Goal: Use online tool/utility: Use online tool/utility

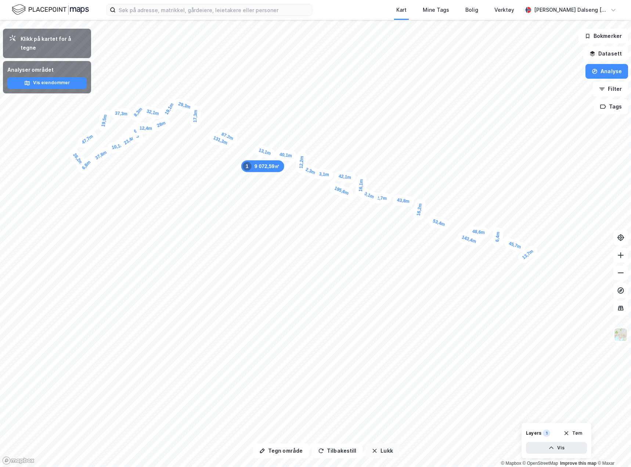
click at [384, 451] on button "Lukk" at bounding box center [382, 450] width 33 height 15
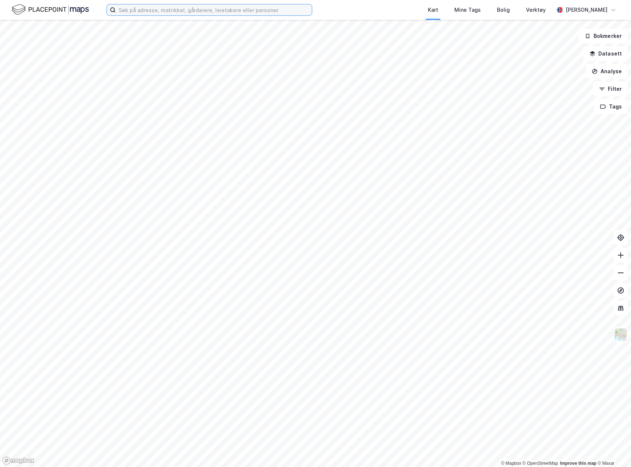
click at [198, 8] on input at bounding box center [214, 9] width 196 height 11
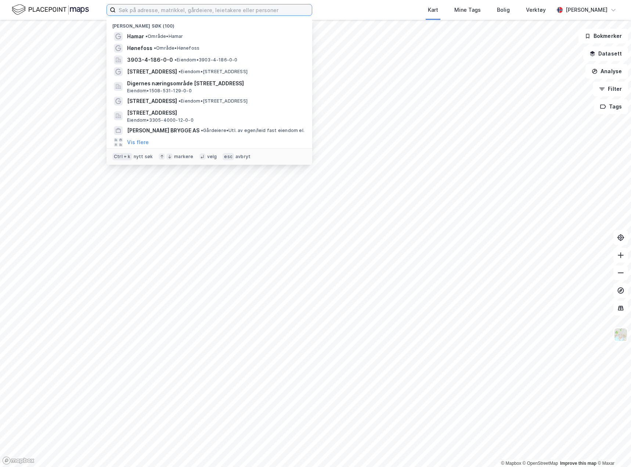
click at [195, 14] on input at bounding box center [214, 9] width 196 height 11
click at [191, 12] on input at bounding box center [214, 9] width 196 height 11
click at [156, 36] on span "• Område • Hamar" at bounding box center [164, 36] width 38 height 6
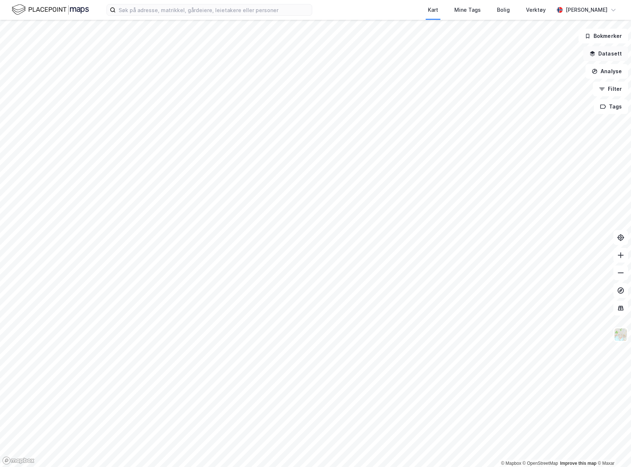
click at [597, 60] on button "Datasett" at bounding box center [605, 53] width 45 height 15
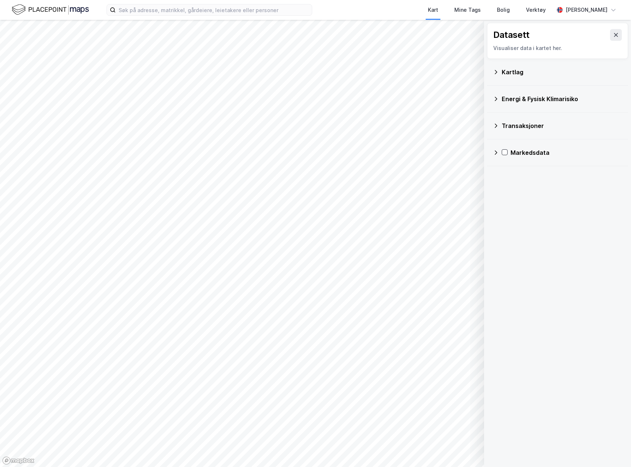
click at [508, 72] on div "Kartlag" at bounding box center [562, 72] width 121 height 9
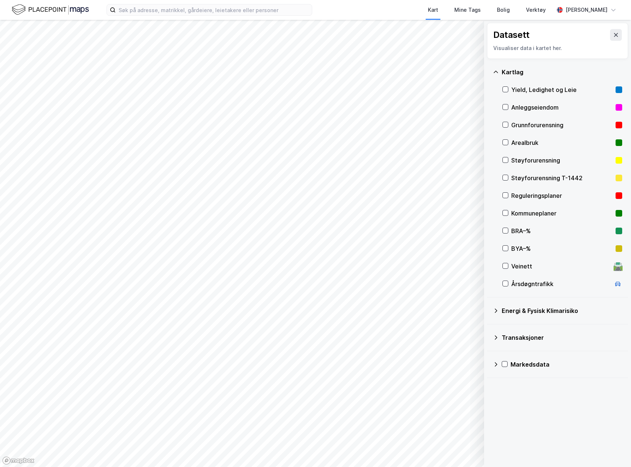
click at [557, 197] on div "Reguleringsplaner" at bounding box center [561, 195] width 101 height 9
click at [613, 36] on icon at bounding box center [616, 35] width 6 height 6
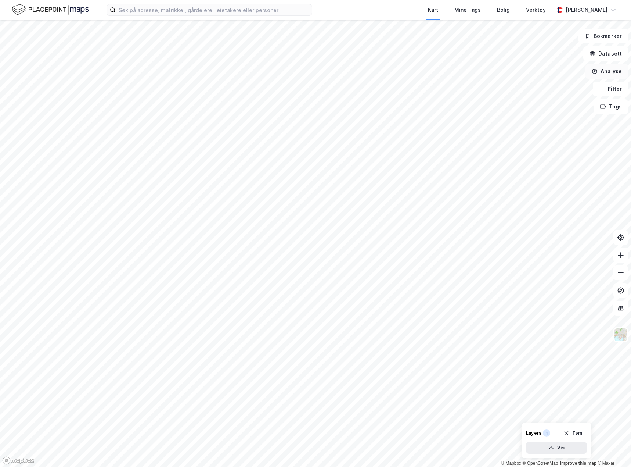
click at [606, 71] on button "Analyse" at bounding box center [607, 71] width 43 height 15
click at [523, 86] on div "Tegn område" at bounding box center [543, 87] width 64 height 6
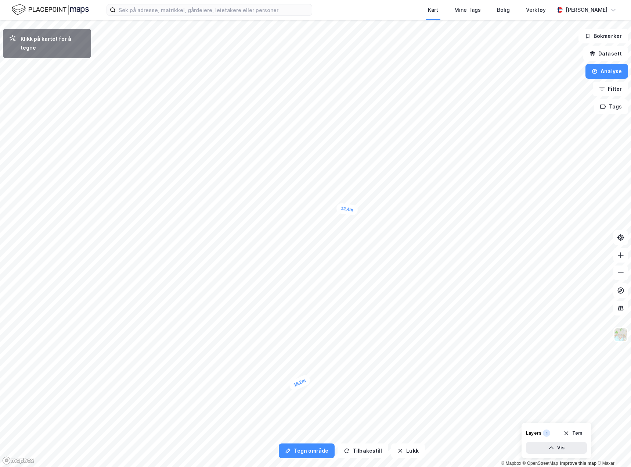
click at [631, 347] on html "Kart Mine Tags Bolig Verktøy Teodor Dalseng Hagen Tegn område Tilbakestill Lukk…" at bounding box center [315, 233] width 631 height 467
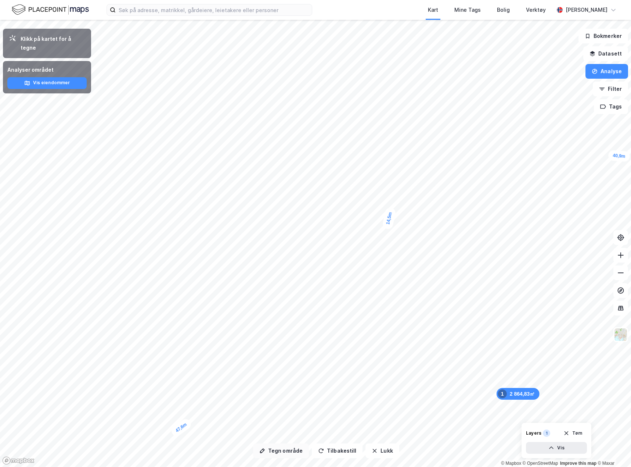
click at [282, 457] on button "Tegn område" at bounding box center [281, 450] width 56 height 15
click at [285, 453] on button "Tegn område" at bounding box center [281, 450] width 56 height 15
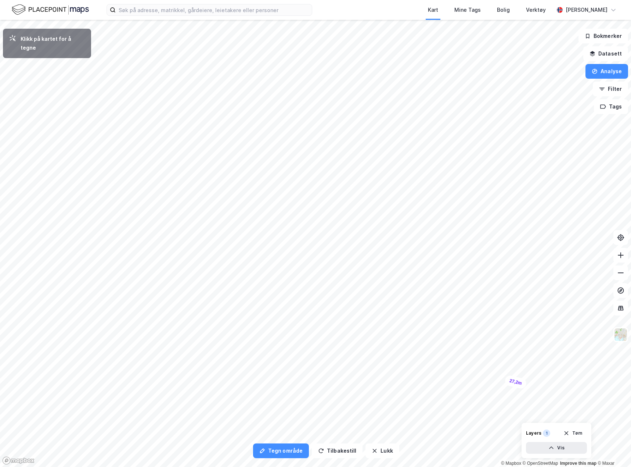
click at [631, 258] on html "Kart Mine Tags Bolig Verktøy Teodor Dalseng Hagen Tegn område Tilbakestill Lukk…" at bounding box center [315, 233] width 631 height 467
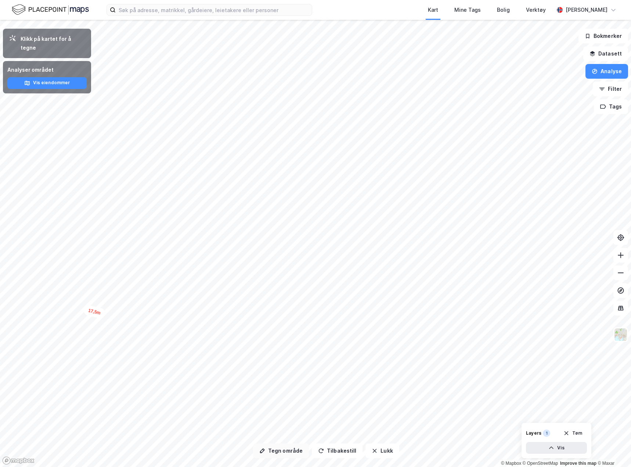
click at [283, 453] on button "Tegn område" at bounding box center [281, 450] width 56 height 15
click at [279, 453] on button "Tegn område" at bounding box center [281, 450] width 56 height 15
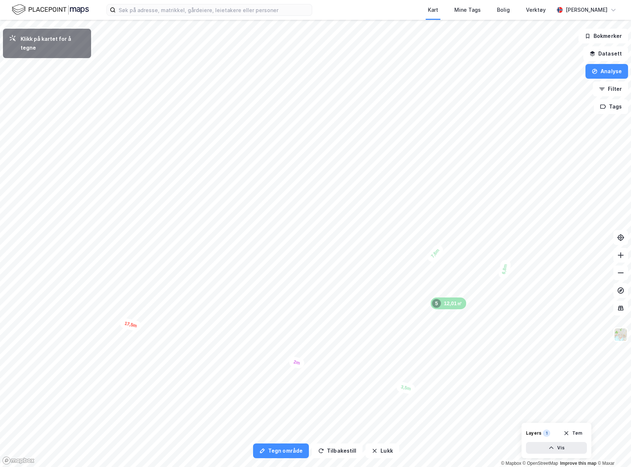
click at [438, 466] on html "Kart Mine Tags Bolig Verktøy Teodor Dalseng Hagen Tegn område Tilbakestill Lukk…" at bounding box center [315, 233] width 631 height 467
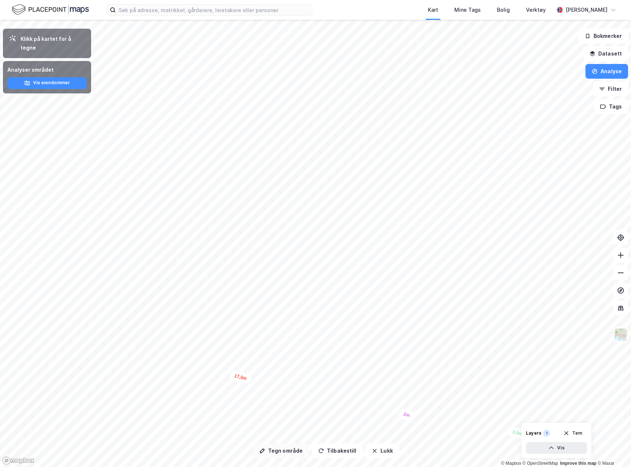
click at [290, 451] on button "Tegn område" at bounding box center [281, 450] width 56 height 15
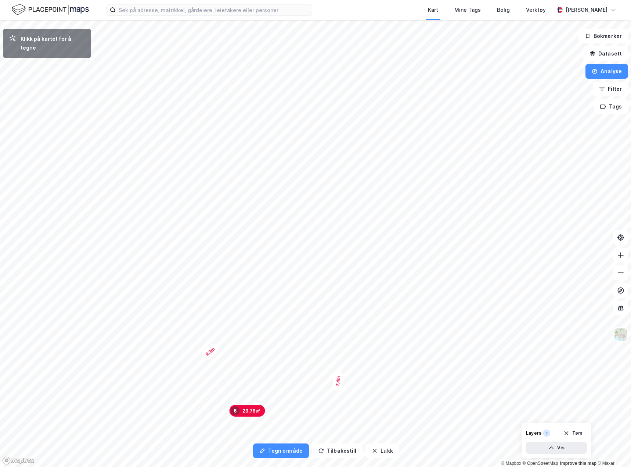
click at [215, 466] on html "Kart Mine Tags Bolig Verktøy Teodor Dalseng Hagen Tegn område Tilbakestill Lukk…" at bounding box center [315, 233] width 631 height 467
click at [100, 466] on html "Kart Mine Tags Bolig Verktøy Teodor Dalseng Hagen Tegn område Tilbakestill Lukk…" at bounding box center [315, 233] width 631 height 467
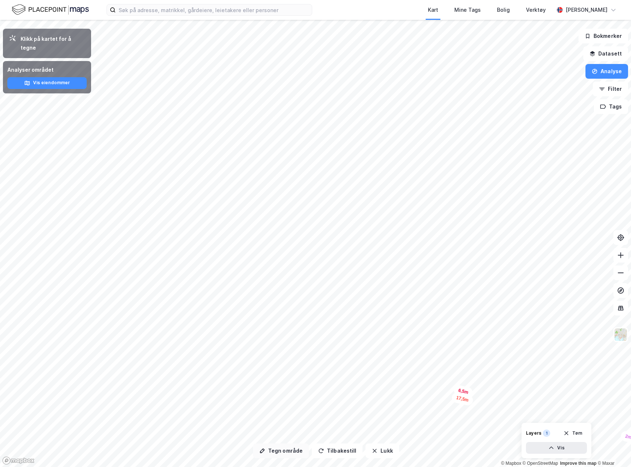
click at [276, 452] on button "Tegn område" at bounding box center [281, 450] width 56 height 15
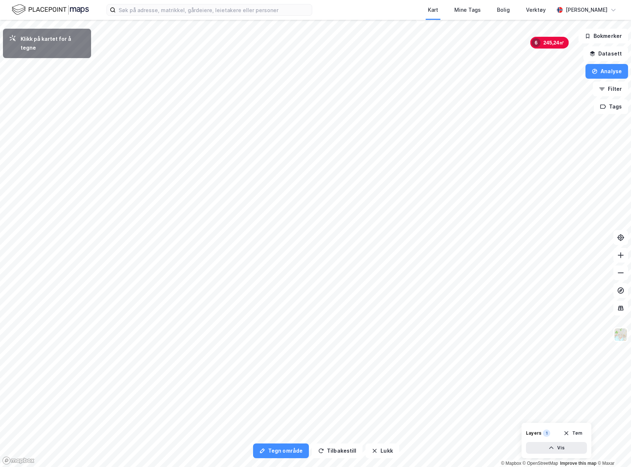
click at [257, 466] on html "Kart Mine Tags Bolig Verktøy Teodor Dalseng Hagen Tegn område Tilbakestill Lukk…" at bounding box center [315, 233] width 631 height 467
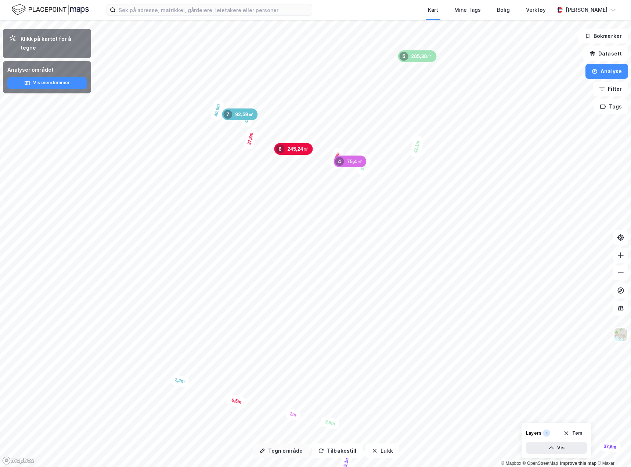
click at [273, 452] on button "Tegn område" at bounding box center [281, 450] width 56 height 15
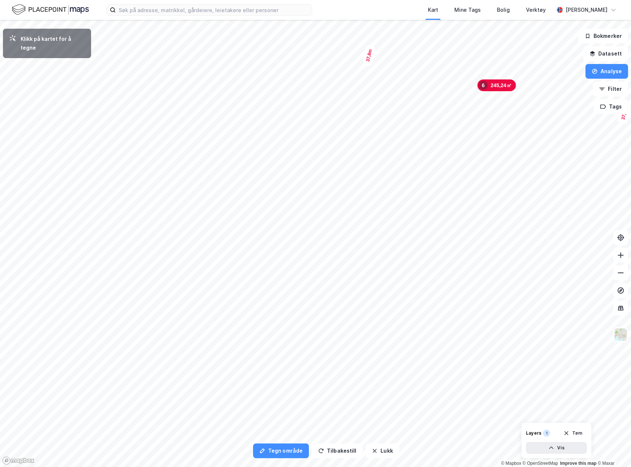
click at [148, 466] on html "Kart Mine Tags Bolig Verktøy Teodor Dalseng Hagen Tegn område Tilbakestill Lukk…" at bounding box center [315, 233] width 631 height 467
click at [101, 466] on html "Kart Mine Tags Bolig Verktøy Teodor Dalseng Hagen Tegn område Tilbakestill Lukk…" at bounding box center [315, 233] width 631 height 467
click at [82, 466] on html "Kart Mine Tags Bolig Verktøy Teodor Dalseng Hagen Tegn område Tilbakestill Lukk…" at bounding box center [315, 233] width 631 height 467
click at [338, 449] on button "Tilbakestill" at bounding box center [337, 450] width 51 height 15
click at [357, 448] on button "Tilbakestill" at bounding box center [363, 450] width 51 height 15
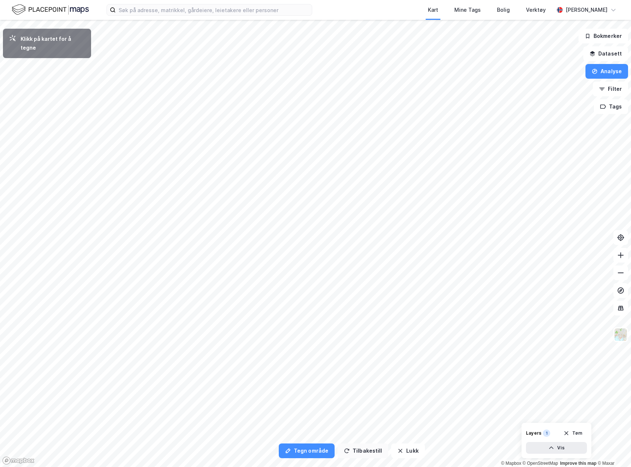
click at [357, 448] on button "Tilbakestill" at bounding box center [363, 450] width 51 height 15
click at [316, 453] on button "Tegn område" at bounding box center [307, 450] width 56 height 15
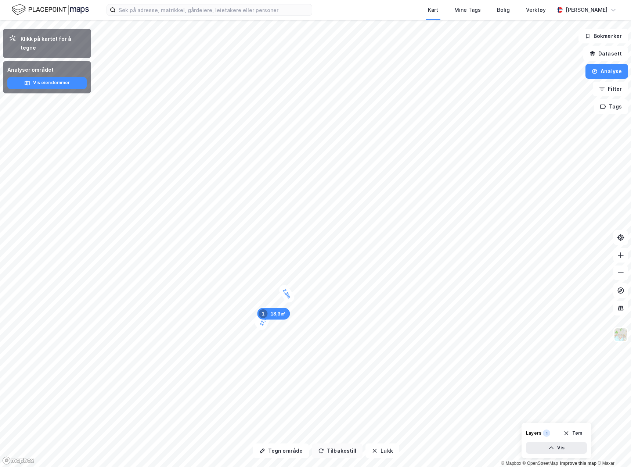
click at [338, 450] on button "Tilbakestill" at bounding box center [337, 450] width 51 height 15
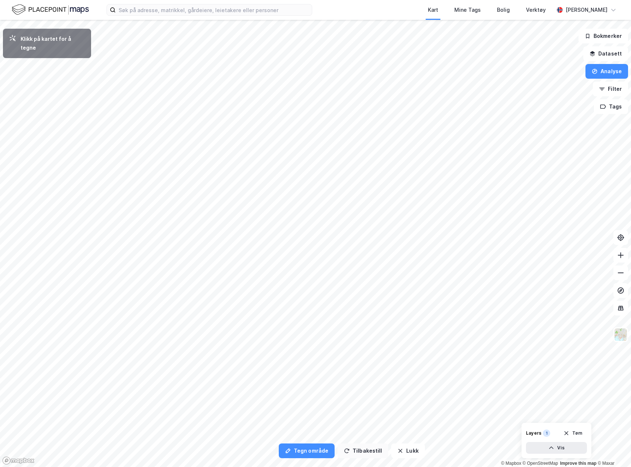
click at [338, 449] on button "Tilbakestill" at bounding box center [363, 450] width 51 height 15
click at [304, 452] on button "Tegn område" at bounding box center [307, 450] width 56 height 15
click at [194, 466] on html "Kart Mine Tags Bolig Verktøy Teodor Dalseng Hagen Tegn område Tilbakestill Lukk…" at bounding box center [315, 233] width 631 height 467
click at [208, 466] on html "Kart Mine Tags Bolig Verktøy Teodor Dalseng Hagen Tegn område Tilbakestill Lukk…" at bounding box center [315, 233] width 631 height 467
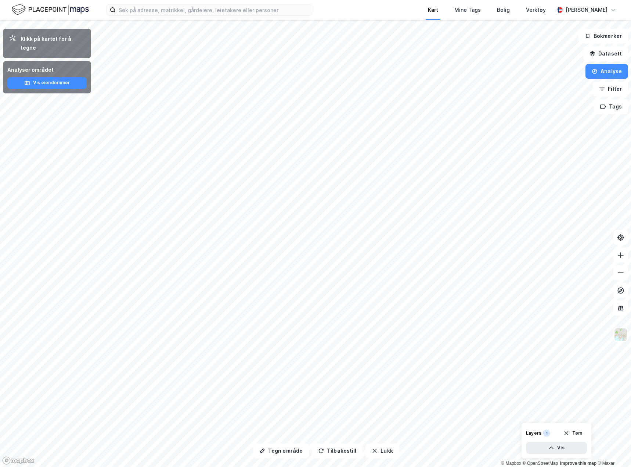
click at [435, 19] on div "Kart Mine Tags Bolig Verktøy Teodor Dalseng Hagen Tegn område Tilbakestill Lukk…" at bounding box center [315, 233] width 631 height 467
click at [282, 450] on button "Tegn område" at bounding box center [281, 450] width 56 height 15
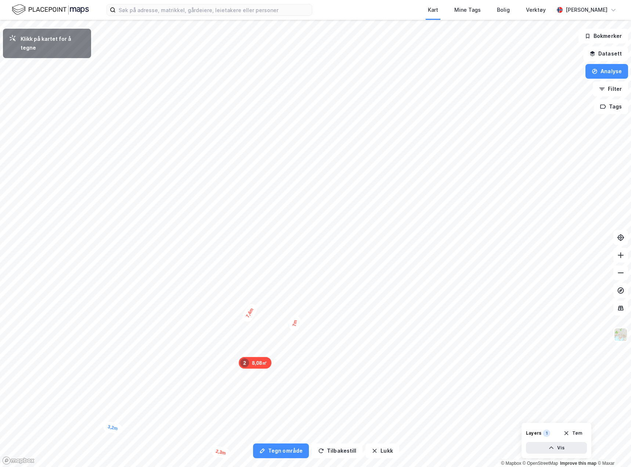
click at [298, 466] on html "Kart Mine Tags Bolig Verktøy Teodor Dalseng Hagen Tegn område Tilbakestill Lukk…" at bounding box center [315, 233] width 631 height 467
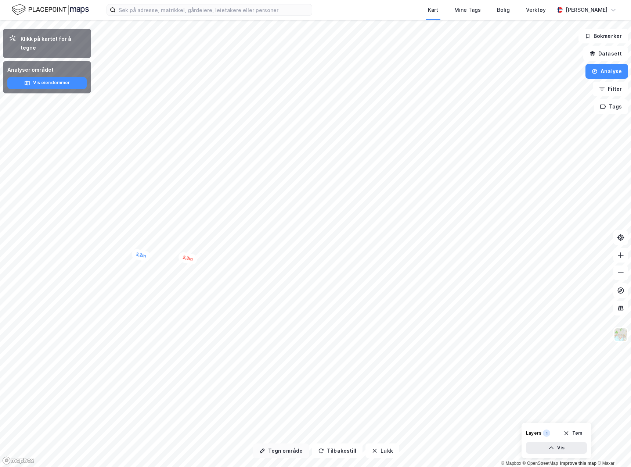
click at [280, 454] on button "Tegn område" at bounding box center [281, 450] width 56 height 15
click at [280, 452] on button "Tegn område" at bounding box center [281, 450] width 56 height 15
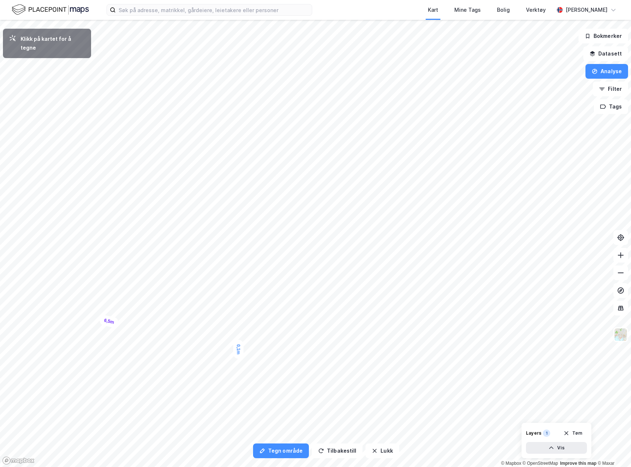
click at [238, 350] on div "0,1m" at bounding box center [238, 348] width 10 height 19
click at [271, 450] on button "Tegn område" at bounding box center [281, 450] width 56 height 15
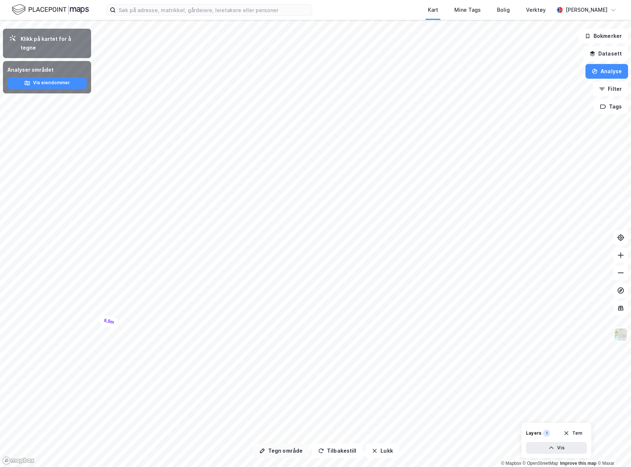
click at [268, 448] on button "Tegn område" at bounding box center [281, 450] width 56 height 15
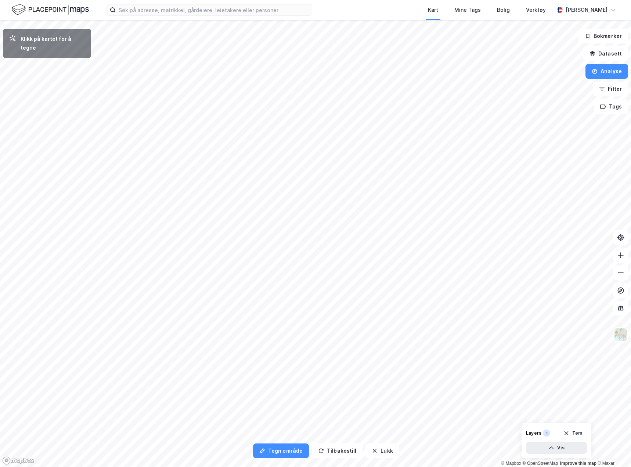
click at [304, 466] on html "Kart Mine Tags Bolig Verktøy Teodor Dalseng Hagen Tegn område Tilbakestill Lukk…" at bounding box center [315, 233] width 631 height 467
click at [374, 466] on html "Kart Mine Tags Bolig Verktøy Teodor Dalseng Hagen Tegn område Tilbakestill Lukk…" at bounding box center [315, 233] width 631 height 467
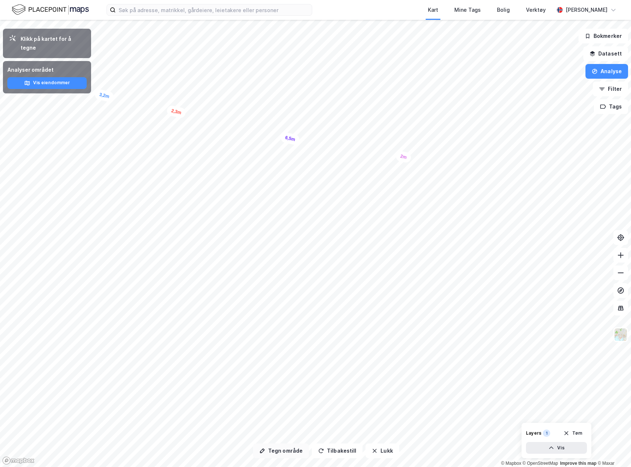
click at [272, 450] on button "Tegn område" at bounding box center [281, 450] width 56 height 15
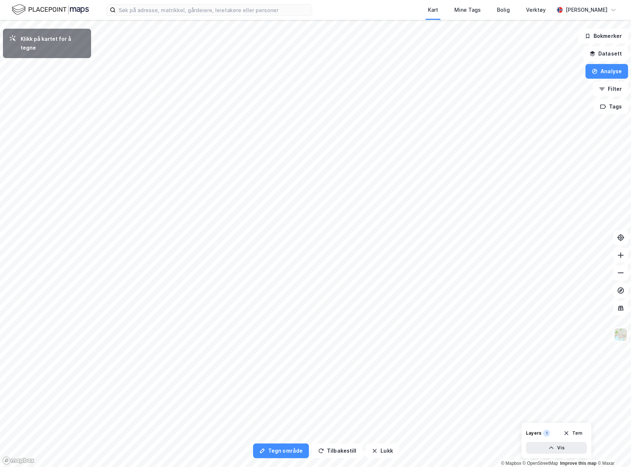
click at [97, 466] on html "Kart Mine Tags Bolig Verktøy Teodor Dalseng Hagen Tegn område Tilbakestill Lukk…" at bounding box center [315, 233] width 631 height 467
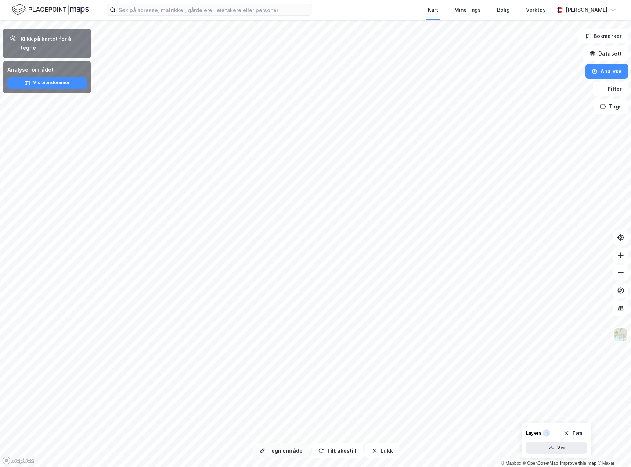
click at [274, 452] on button "Tegn område" at bounding box center [281, 450] width 56 height 15
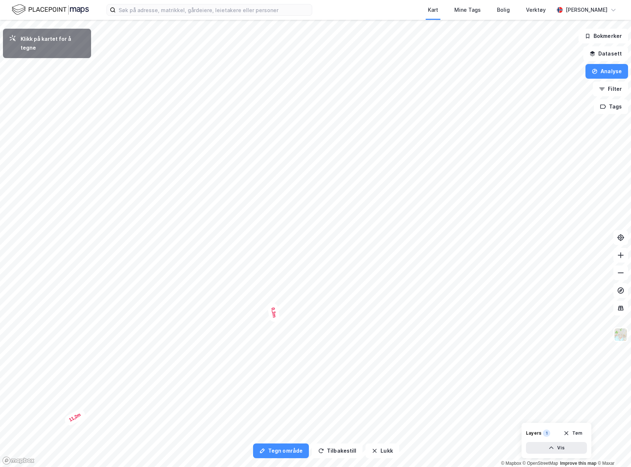
click at [267, 322] on div "0,3m" at bounding box center [273, 312] width 13 height 20
click at [269, 456] on div "Tegn område Tilbakestill Lukk Klikk på kartet for å tegne 169,52㎡ 1 93,32㎡ 2 24…" at bounding box center [315, 243] width 631 height 447
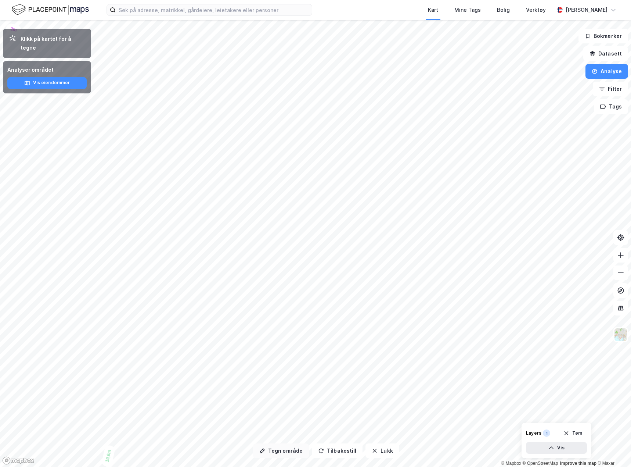
click at [291, 452] on button "Tegn område" at bounding box center [281, 450] width 56 height 15
click at [278, 454] on button "Tegn område" at bounding box center [281, 450] width 56 height 15
click at [280, 452] on button "Tegn område" at bounding box center [281, 450] width 56 height 15
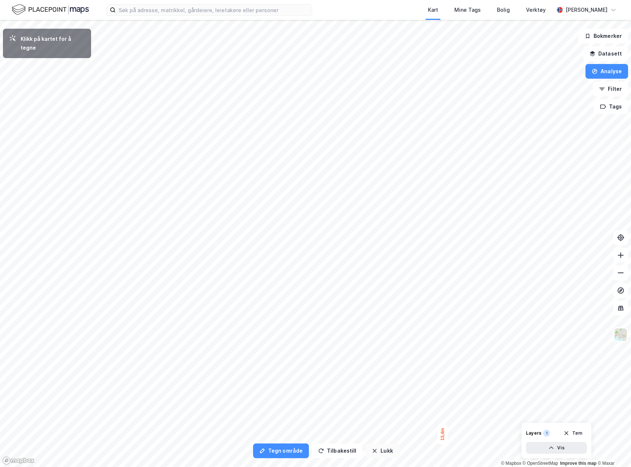
click at [386, 453] on div "Tegn område Tilbakestill Lukk Klikk på kartet for å tegne 169,52㎡ 1 93,32㎡ 2 24…" at bounding box center [315, 243] width 631 height 447
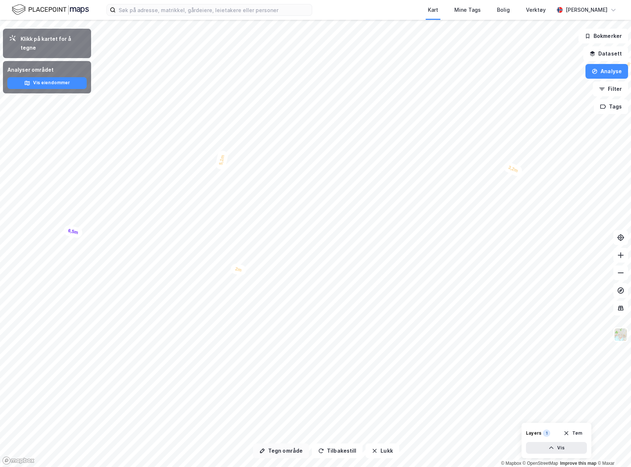
click at [274, 453] on button "Tegn område" at bounding box center [281, 450] width 56 height 15
click at [283, 453] on button "Tegn område" at bounding box center [281, 450] width 56 height 15
click at [631, 267] on html "Kart Mine Tags Bolig Verktøy [PERSON_NAME] Tegn område Tilbakestill Lukk Klikk …" at bounding box center [315, 233] width 631 height 467
click at [281, 452] on button "Tegn område" at bounding box center [281, 450] width 56 height 15
click at [278, 450] on button "Tegn område" at bounding box center [281, 450] width 56 height 15
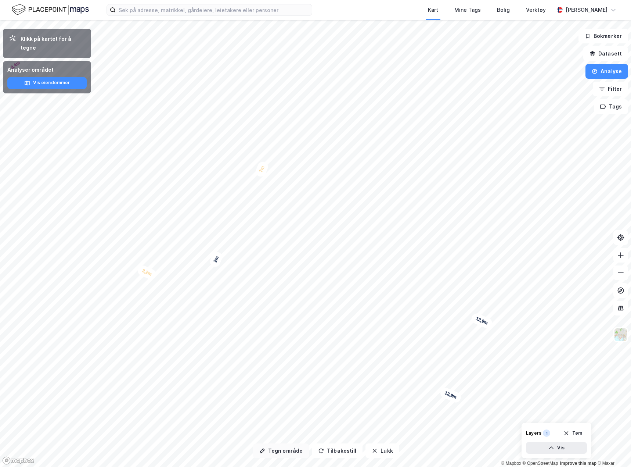
click at [290, 453] on button "Tegn område" at bounding box center [281, 450] width 56 height 15
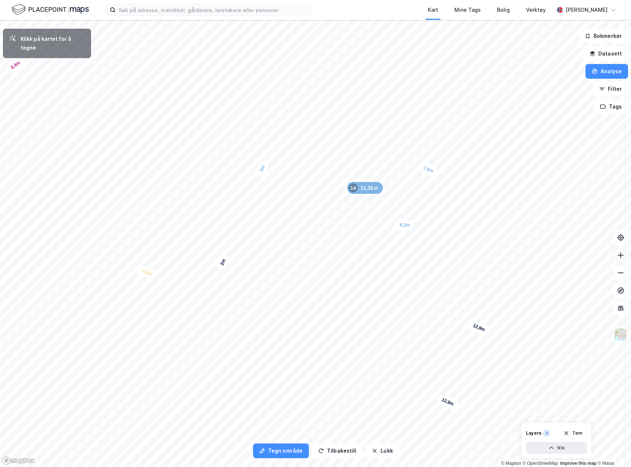
click at [162, 134] on div "Tegn område Tilbakestill Lukk Klikk på kartet for å tegne 169,52㎡ 1 93,32㎡ 2 24…" at bounding box center [315, 243] width 631 height 447
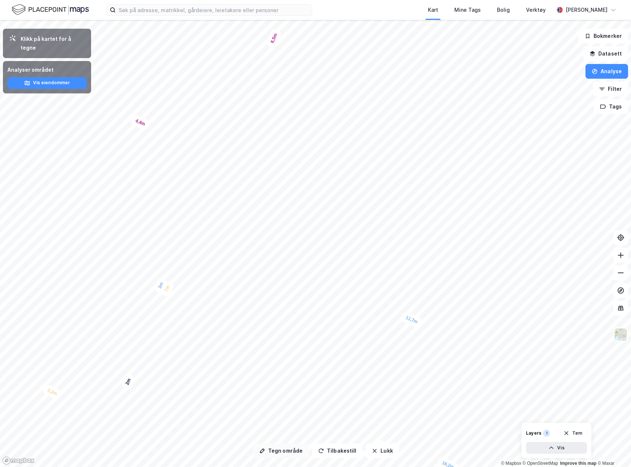
click at [273, 455] on button "Tegn område" at bounding box center [281, 450] width 56 height 15
click at [631, 280] on html "Kart Mine Tags Bolig Verktøy Teodor Dalseng Hagen Tegn område Tilbakestill Lukk…" at bounding box center [315, 233] width 631 height 467
click at [285, 454] on button "Tegn område" at bounding box center [281, 450] width 56 height 15
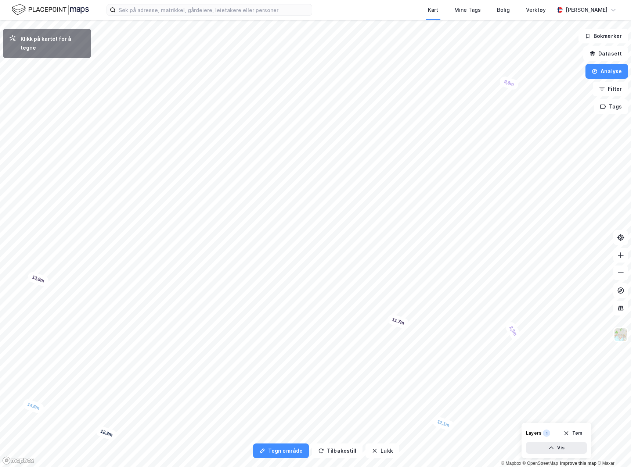
click at [631, 366] on html "Kart Mine Tags Bolig Verktøy [PERSON_NAME] Tegn område Tilbakestill Lukk Klikk …" at bounding box center [315, 233] width 631 height 467
click at [631, 378] on html "Kart Mine Tags Bolig Verktøy [PERSON_NAME] Tegn område Tilbakestill Lukk Klikk …" at bounding box center [315, 233] width 631 height 467
click at [631, 341] on html "Kart Mine Tags Bolig Verktøy [PERSON_NAME] Tegn område Tilbakestill Lukk Klikk …" at bounding box center [315, 233] width 631 height 467
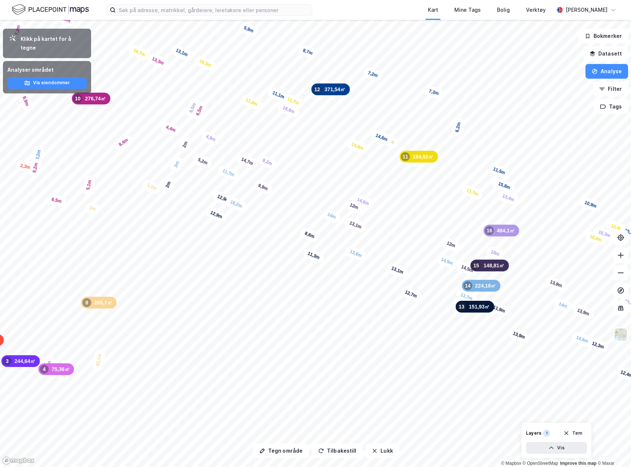
click at [244, 3] on div "Kart Mine Tags Bolig Verktøy [PERSON_NAME] Tegn område Tilbakestill Lukk Klikk …" at bounding box center [315, 233] width 631 height 467
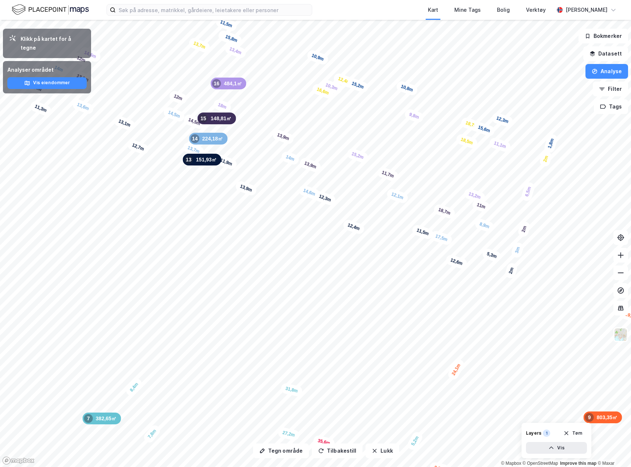
click at [345, 10] on div "Kart Mine Tags Bolig Verktøy [PERSON_NAME] Tegn område Tilbakestill Lukk Klikk …" at bounding box center [315, 233] width 631 height 467
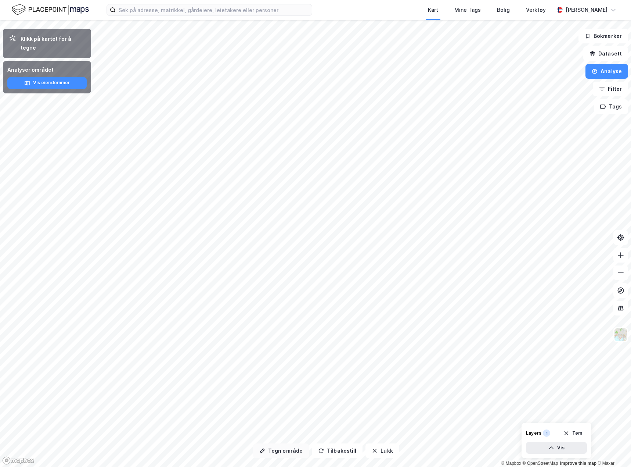
click at [282, 454] on button "Tegn område" at bounding box center [281, 450] width 56 height 15
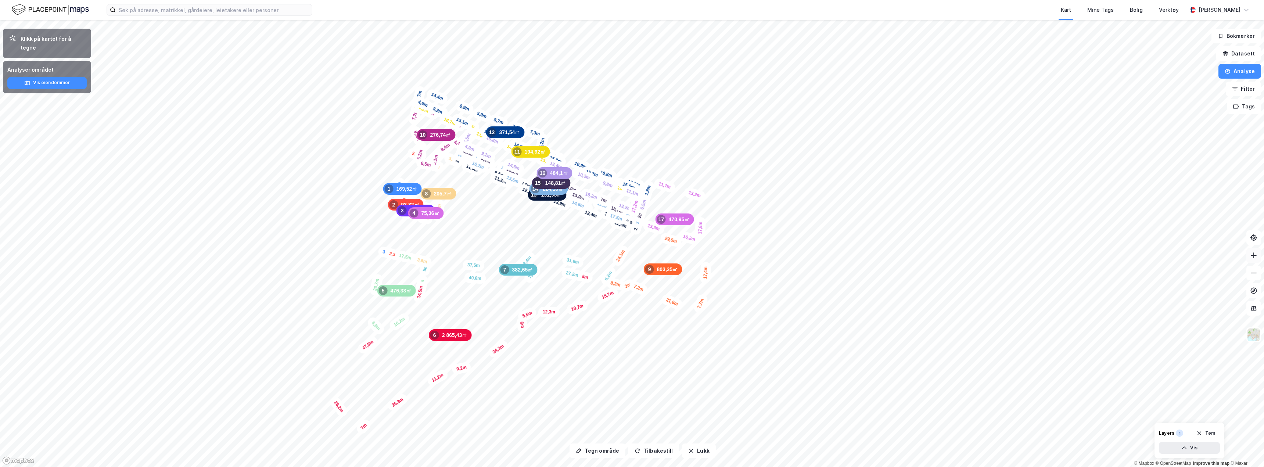
click at [631, 260] on button at bounding box center [1253, 255] width 15 height 15
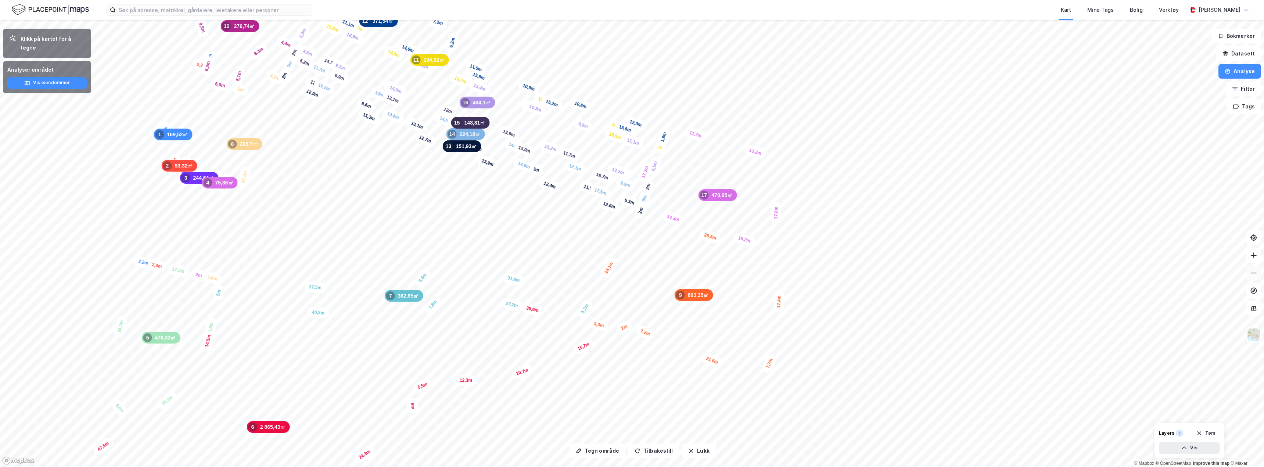
click at [631, 274] on icon at bounding box center [1253, 272] width 7 height 7
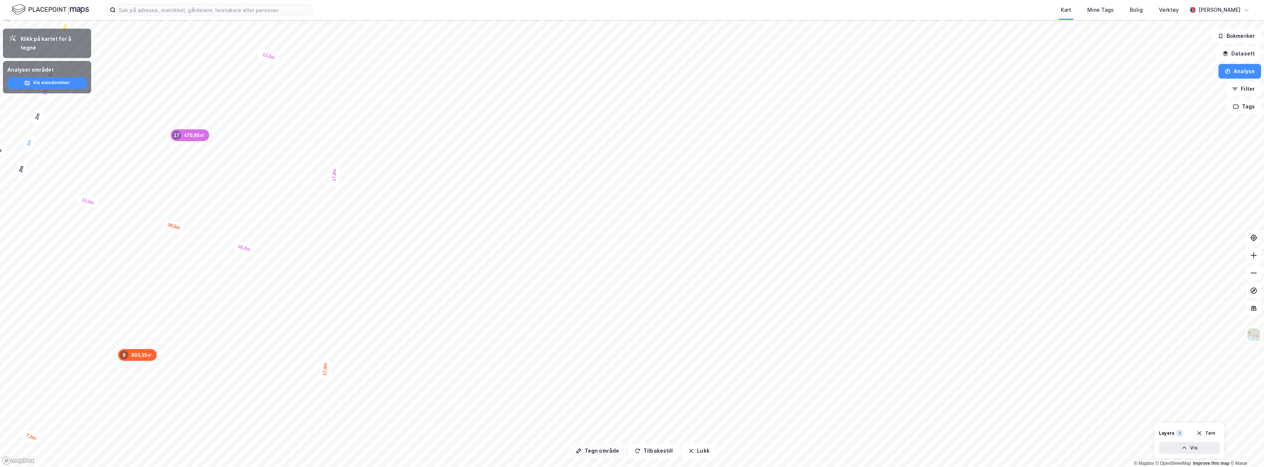
click at [604, 450] on button "Tegn område" at bounding box center [597, 450] width 56 height 15
click at [605, 448] on button "Tegn område" at bounding box center [597, 450] width 56 height 15
click at [594, 448] on button "Tegn område" at bounding box center [597, 450] width 56 height 15
click at [587, 453] on button "Tegn område" at bounding box center [597, 450] width 56 height 15
click at [598, 453] on button "Tegn område" at bounding box center [597, 450] width 56 height 15
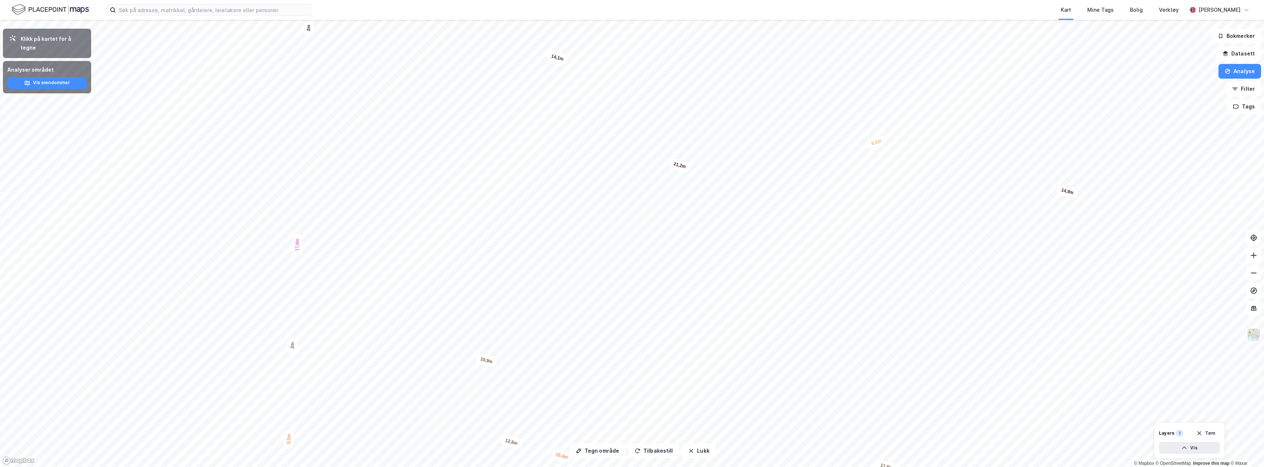
click at [874, 143] on div "0,1m" at bounding box center [876, 142] width 21 height 16
click at [588, 450] on button "Tegn område" at bounding box center [597, 450] width 56 height 15
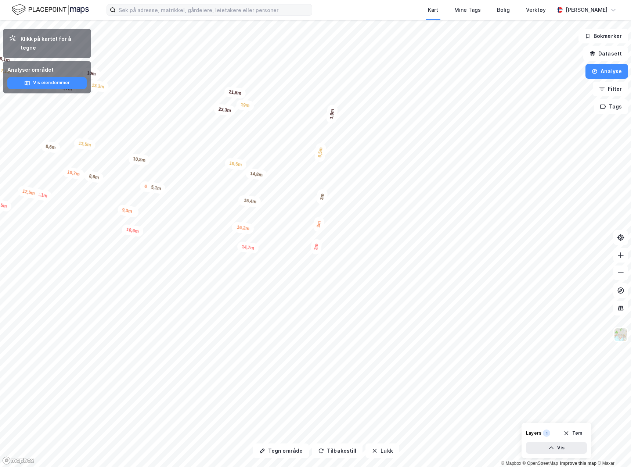
click at [168, 13] on div "Kart Mine Tags Bolig Verktøy [PERSON_NAME] Tegn område Tilbakestill Lukk Klikk …" at bounding box center [315, 233] width 631 height 467
click at [283, 455] on button "Tegn område" at bounding box center [281, 450] width 56 height 15
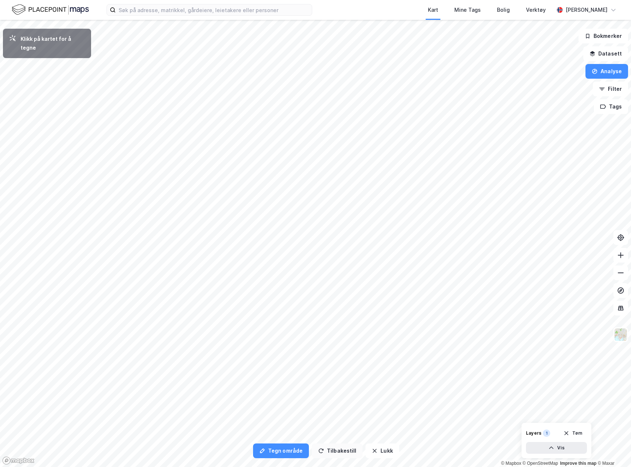
click at [354, 449] on div "Tegn område Tilbakestill Lukk Klikk på kartet for å tegne 169,52㎡ 1 93,32㎡ 2 24…" at bounding box center [315, 243] width 631 height 447
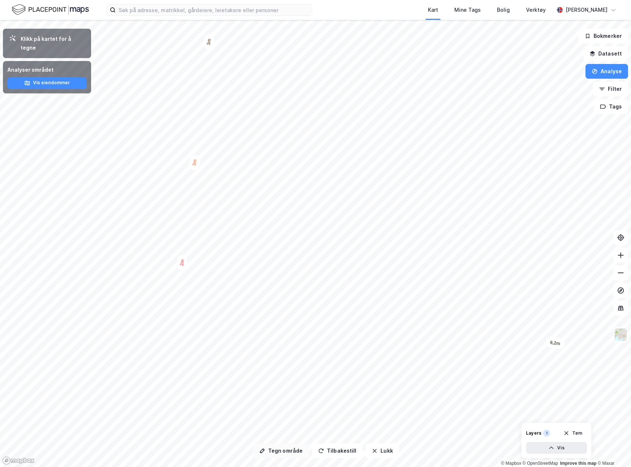
click at [265, 453] on icon "button" at bounding box center [262, 450] width 6 height 6
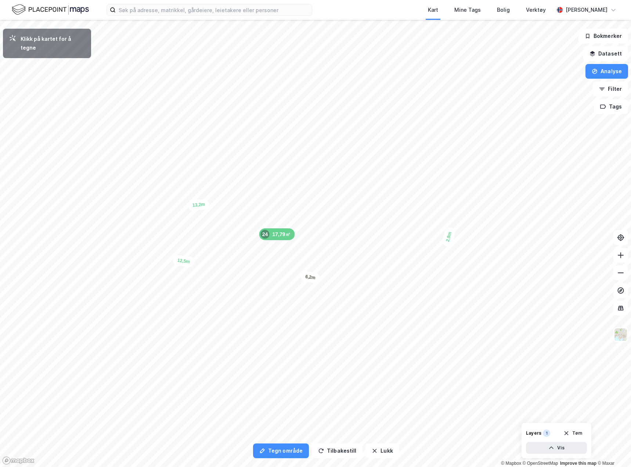
click at [395, 467] on html "Kart Mine Tags Bolig Verktøy [PERSON_NAME] Tegn område Tilbakestill Lukk Klikk …" at bounding box center [315, 233] width 631 height 467
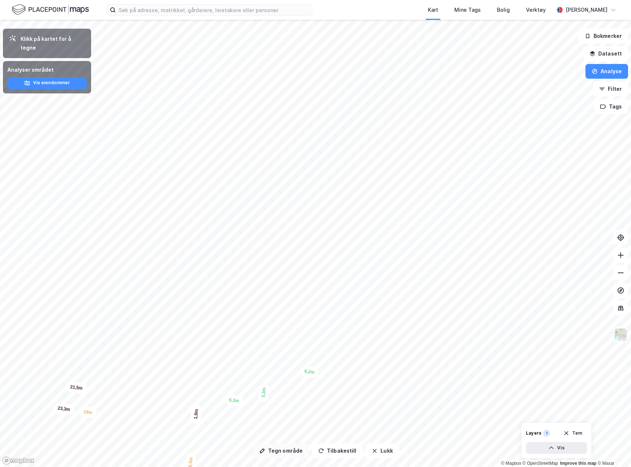
click at [267, 456] on button "Tegn område" at bounding box center [281, 450] width 56 height 15
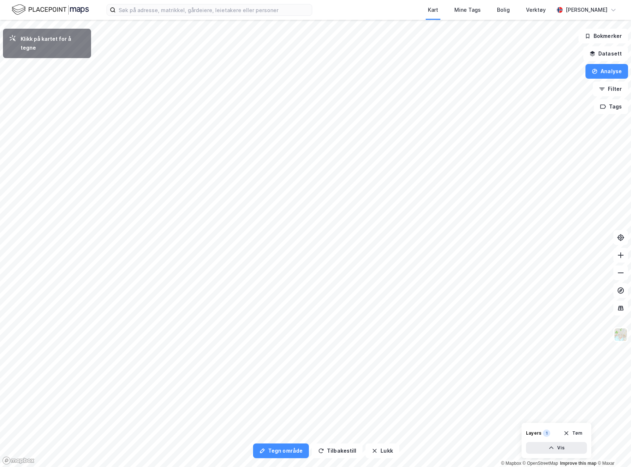
click at [390, 466] on html "Kart Mine Tags Bolig Verktøy Teodor Dalseng Hagen Tegn område Tilbakestill Lukk…" at bounding box center [315, 233] width 631 height 467
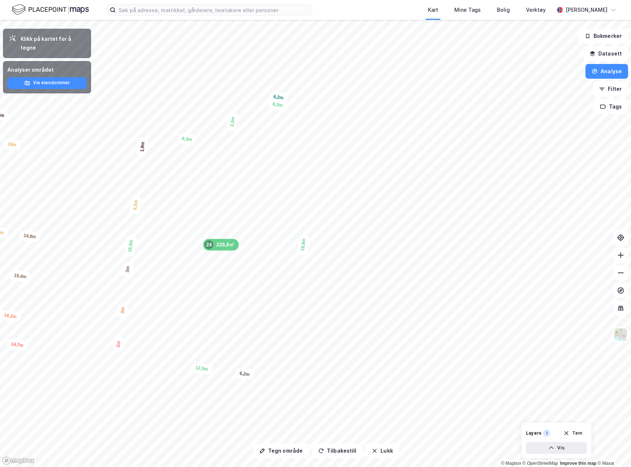
click at [411, 0] on html "Kart Mine Tags Bolig Verktøy Teodor Dalseng Hagen Tegn område Tilbakestill Lukk…" at bounding box center [315, 233] width 631 height 467
click at [283, 453] on button "Tegn område" at bounding box center [281, 450] width 56 height 15
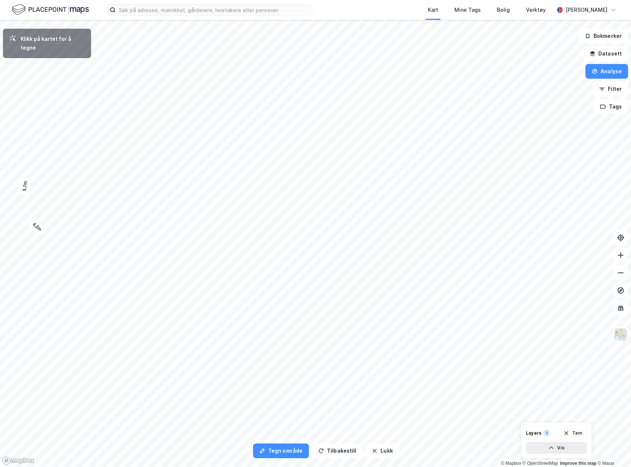
click at [14, 20] on div "169,52㎡ 1 93,32㎡ 2 244,64㎡ 3 75,36㎡ 4 476,33㎡ 5 2 865,43㎡ 6 382,65㎡ 7 205,7㎡ 8 …" at bounding box center [315, 20] width 631 height 0
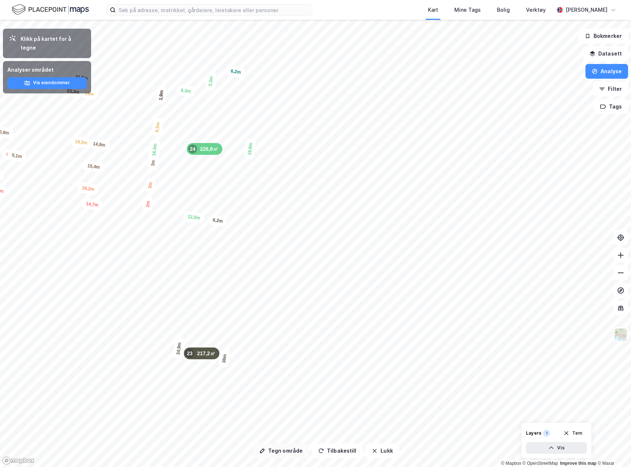
click at [287, 452] on button "Tegn område" at bounding box center [281, 450] width 56 height 15
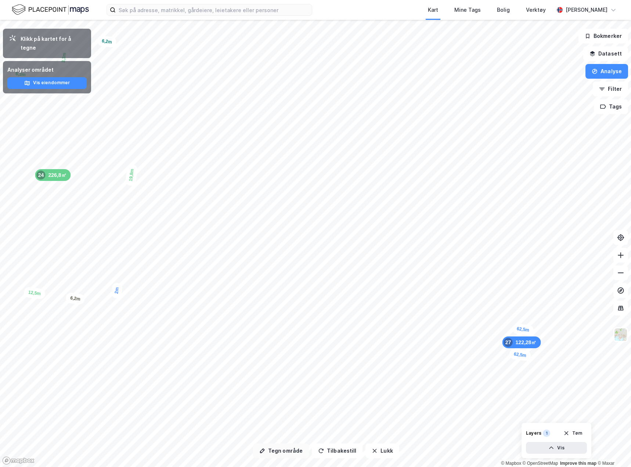
click at [631, 270] on html "Kart Mine Tags Bolig Verktøy [PERSON_NAME] Tegn område Tilbakestill Lukk Klikk …" at bounding box center [315, 233] width 631 height 467
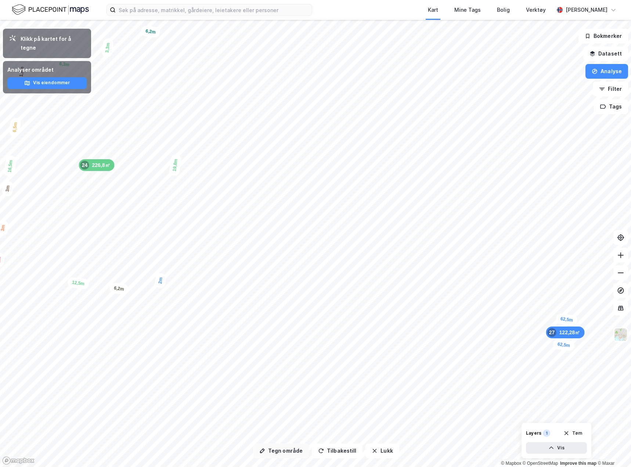
click at [284, 454] on button "Tegn område" at bounding box center [281, 450] width 56 height 15
click at [277, 451] on button "Tegn område" at bounding box center [281, 450] width 56 height 15
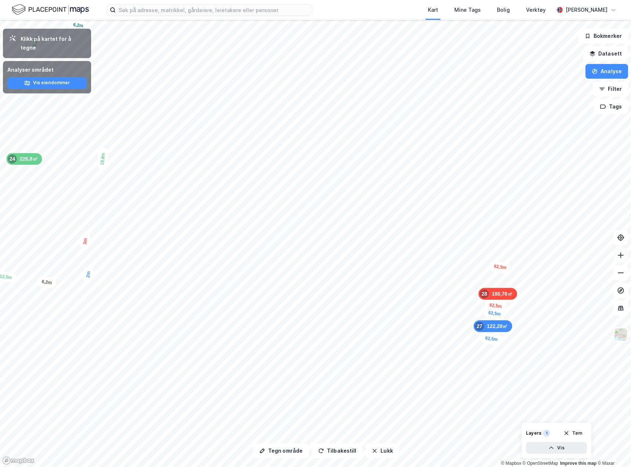
click at [628, 253] on div "Tegn område Tilbakestill Lukk Klikk på kartet for å tegne Analyser området Vis …" at bounding box center [315, 243] width 631 height 447
click at [298, 451] on button "Tegn område" at bounding box center [281, 450] width 56 height 15
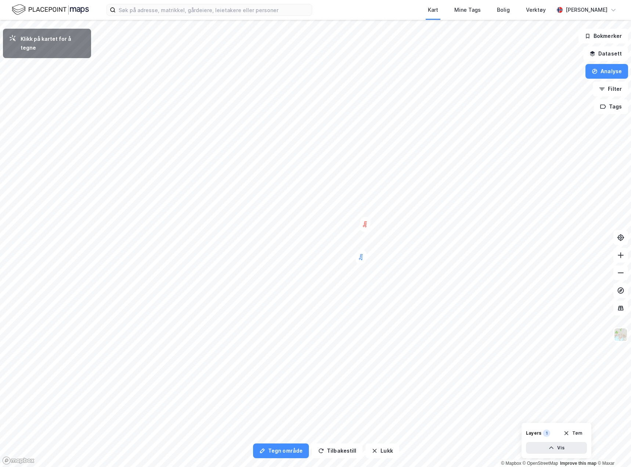
click at [0, 128] on html "Kart Mine Tags Bolig Verktøy Teodor Dalseng Hagen Tegn område Tilbakestill Lukk…" at bounding box center [315, 233] width 631 height 467
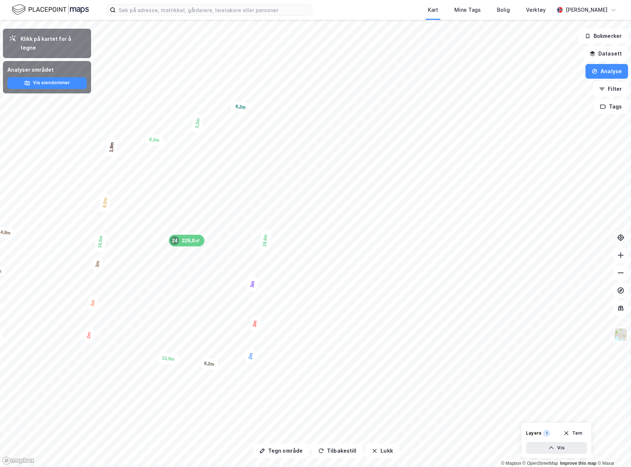
click at [614, 241] on div "Tegn område Tilbakestill Lukk Klikk på kartet for å tegne Analyser området Vis …" at bounding box center [315, 243] width 631 height 447
click at [275, 448] on button "Tegn område" at bounding box center [281, 450] width 56 height 15
click at [276, 450] on button "Tegn område" at bounding box center [281, 450] width 56 height 15
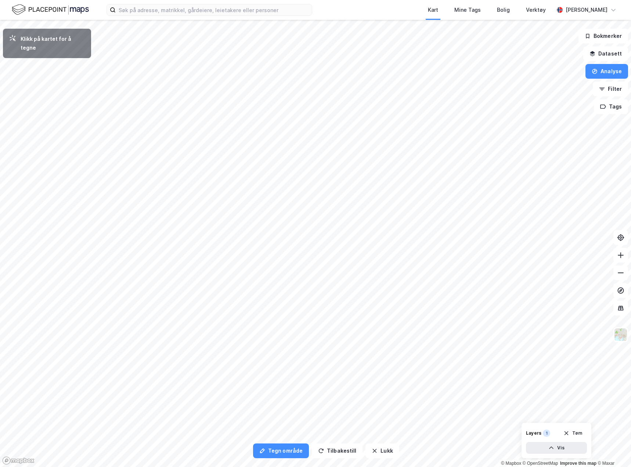
click at [0, 133] on html "Kart Mine Tags Bolig Verktøy Teodor Dalseng Hagen Tegn område Tilbakestill Lukk…" at bounding box center [315, 233] width 631 height 467
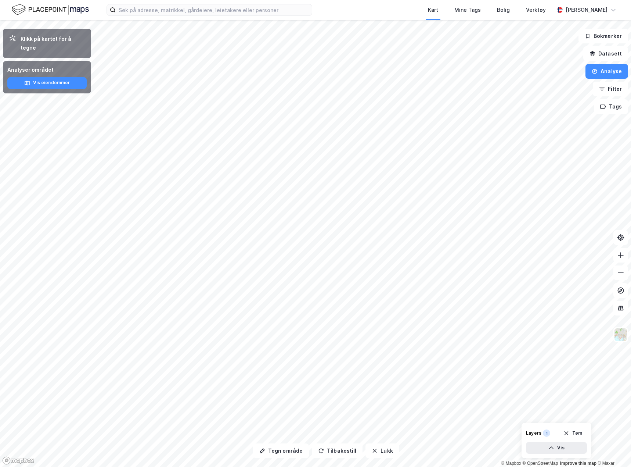
click at [631, 197] on html "Kart Mine Tags Bolig Verktøy Teodor Dalseng Hagen Tegn område Tilbakestill Lukk…" at bounding box center [315, 233] width 631 height 467
click at [622, 269] on div "Tegn område Tilbakestill Lukk Klikk på kartet for å tegne Analyser området Vis …" at bounding box center [315, 243] width 631 height 447
click at [282, 451] on button "Tegn område" at bounding box center [281, 450] width 56 height 15
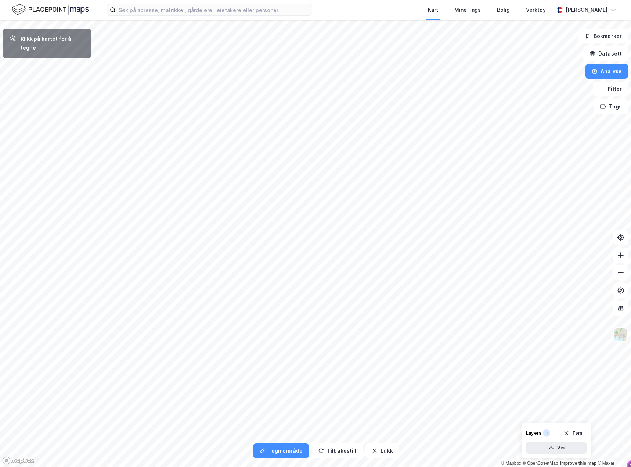
click at [0, 154] on html "Kart Mine Tags Bolig Verktøy Teodor Dalseng Hagen Tegn område Tilbakestill Lukk…" at bounding box center [315, 233] width 631 height 467
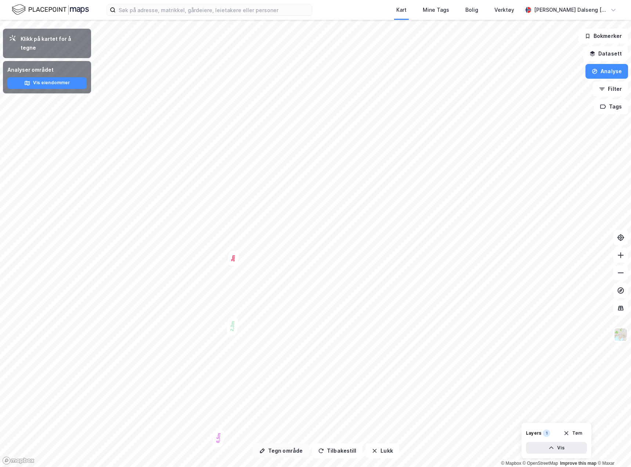
click at [287, 450] on button "Tegn område" at bounding box center [281, 450] width 56 height 15
click at [271, 451] on button "Tegn område" at bounding box center [281, 450] width 56 height 15
click at [273, 451] on button "Tegn område" at bounding box center [281, 450] width 56 height 15
click at [274, 454] on button "Tegn område" at bounding box center [281, 450] width 56 height 15
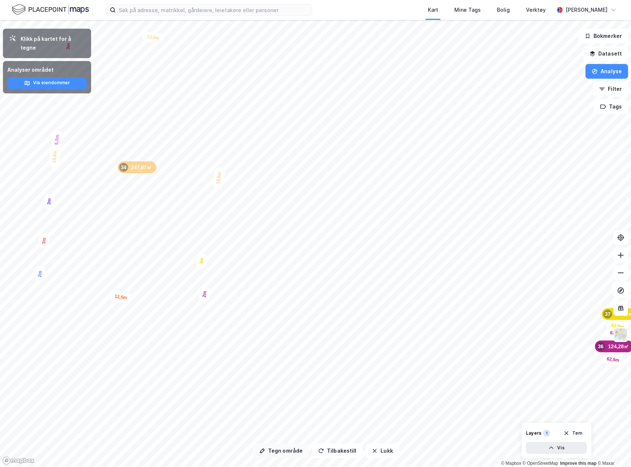
click at [286, 451] on button "Tegn område" at bounding box center [281, 450] width 56 height 15
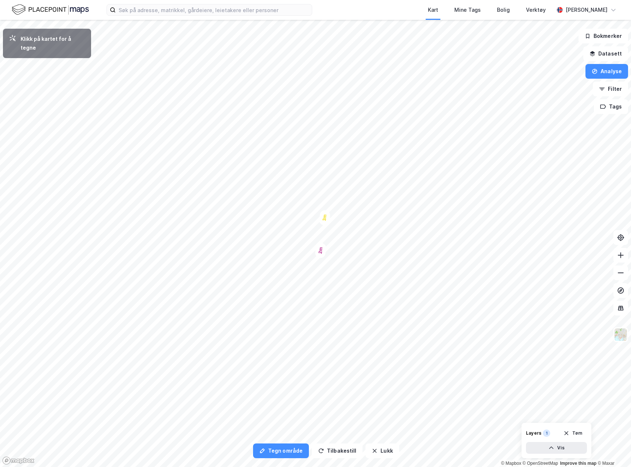
click at [0, 69] on html "Kart Mine Tags Bolig Verktøy [PERSON_NAME] Tegn område Tilbakestill Lukk Klikk …" at bounding box center [315, 233] width 631 height 467
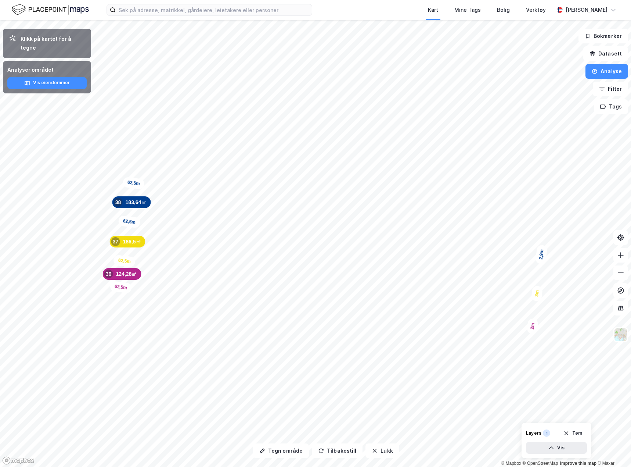
click at [631, 255] on html "Kart Mine Tags Bolig Verktøy [PERSON_NAME] Tegn område Tilbakestill Lukk Klikk …" at bounding box center [315, 233] width 631 height 467
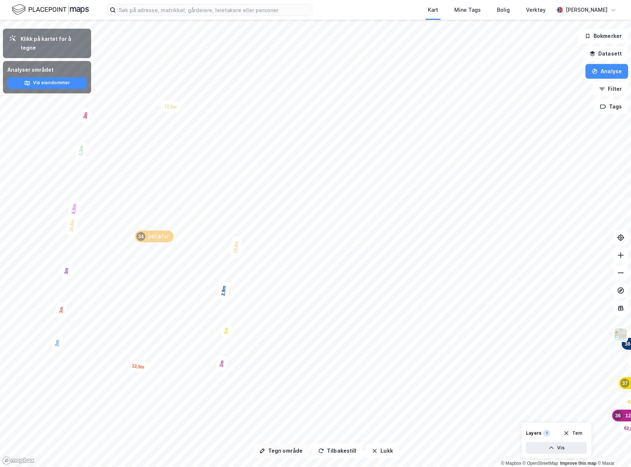
click at [291, 453] on button "Tegn område" at bounding box center [281, 450] width 56 height 15
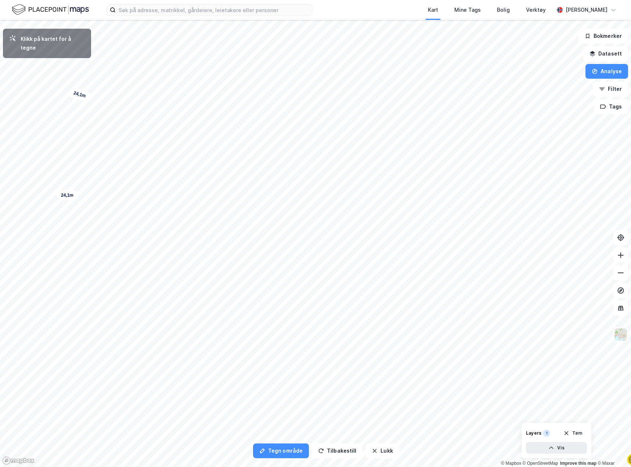
click at [0, 137] on html "Kart Mine Tags Bolig Verktøy [PERSON_NAME] Tegn område Tilbakestill Lukk Klikk …" at bounding box center [315, 233] width 631 height 467
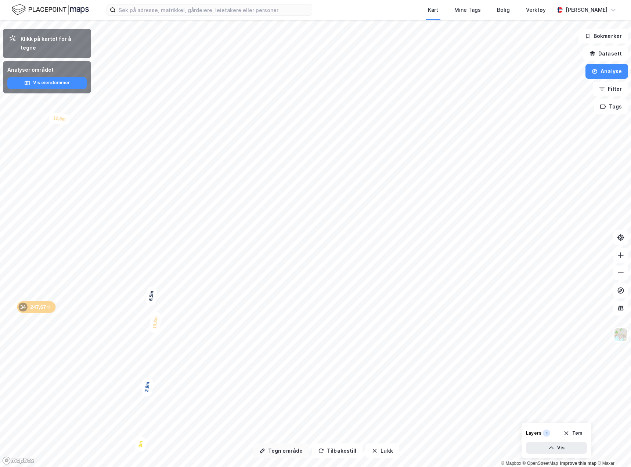
click at [280, 449] on button "Tegn område" at bounding box center [281, 450] width 56 height 15
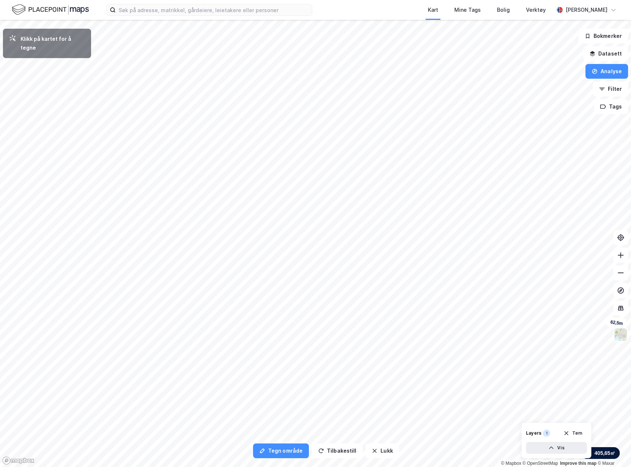
click at [0, 142] on html "Kart Mine Tags Bolig Verktøy [PERSON_NAME] Tegn område Tilbakestill Lukk Klikk …" at bounding box center [315, 233] width 631 height 467
click at [0, 195] on html "Kart Mine Tags Bolig Verktøy [PERSON_NAME] Tegn område Tilbakestill Lukk Klikk …" at bounding box center [315, 233] width 631 height 467
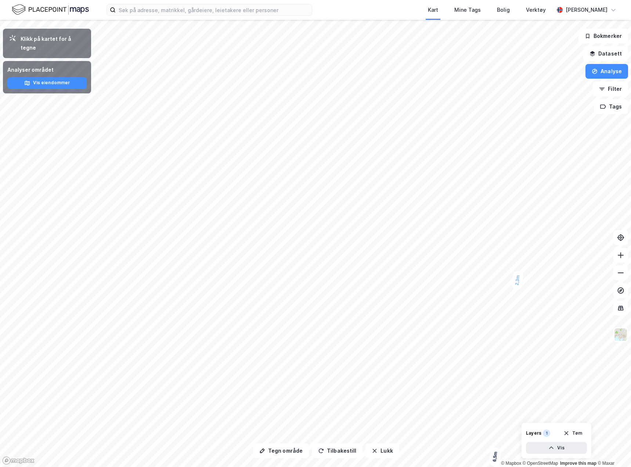
click at [631, 296] on html "Kart Mine Tags Bolig Verktøy [PERSON_NAME] Tegn område Tilbakestill Lukk Klikk …" at bounding box center [315, 233] width 631 height 467
drag, startPoint x: 274, startPoint y: 455, endPoint x: 273, endPoint y: 446, distance: 9.2
click at [274, 455] on button "Tegn område" at bounding box center [281, 450] width 56 height 15
click at [631, 230] on html "Kart Mine Tags Bolig Verktøy Teodor Dalseng Hagen Tegn område Tilbakestill Lukk…" at bounding box center [315, 233] width 631 height 467
click at [287, 456] on button "Tegn område" at bounding box center [281, 450] width 56 height 15
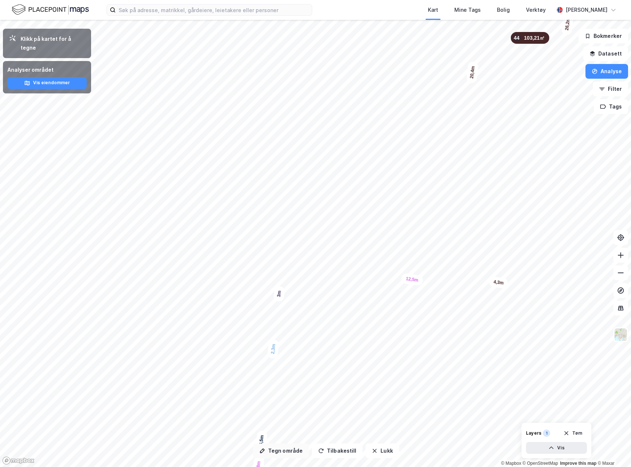
click at [274, 451] on button "Tegn område" at bounding box center [281, 450] width 56 height 15
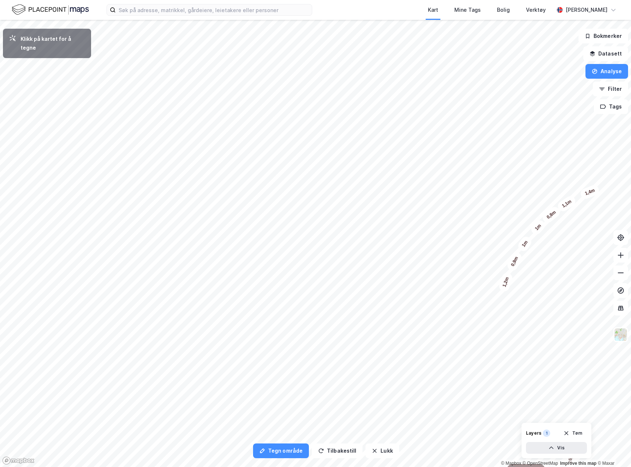
click at [407, 466] on html "Kart Mine Tags Bolig Verktøy [PERSON_NAME] Tegn område Tilbakestill Lukk Klikk …" at bounding box center [315, 233] width 631 height 467
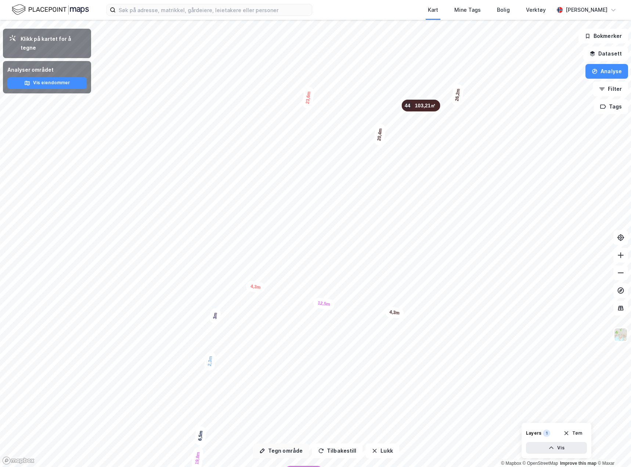
click at [281, 450] on button "Tegn område" at bounding box center [281, 450] width 56 height 15
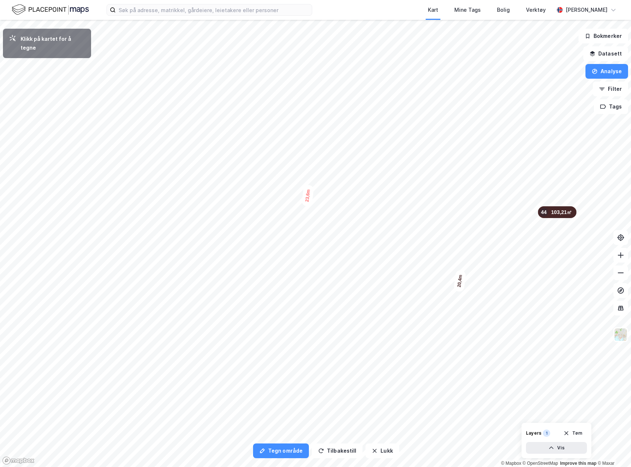
click at [414, 466] on html "Kart Mine Tags Bolig Verktøy [PERSON_NAME] Tegn område Tilbakestill Lukk Klikk …" at bounding box center [315, 233] width 631 height 467
click at [391, 219] on div "1,4m" at bounding box center [386, 221] width 21 height 17
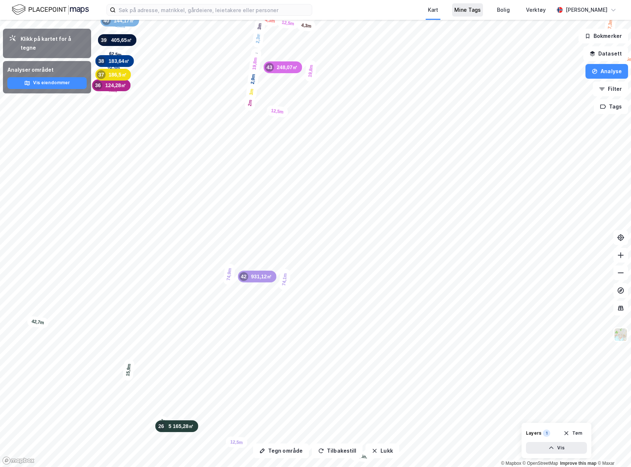
click at [461, 0] on div "Kart Mine Tags Bolig Verktøy Teodor Dalseng Hagen Tegn område Tilbakestill Lukk…" at bounding box center [315, 233] width 631 height 467
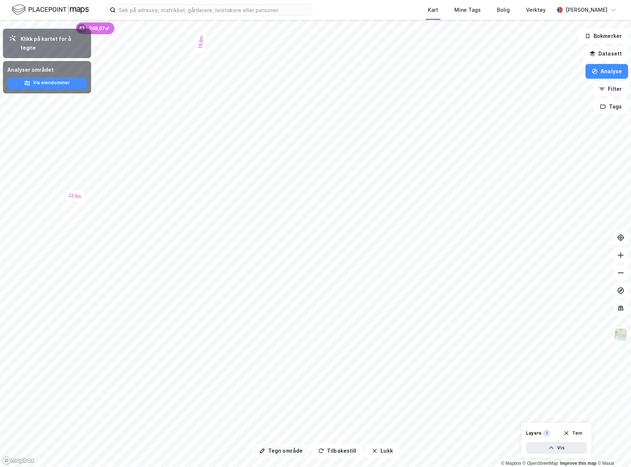
click at [284, 454] on button "Tegn område" at bounding box center [281, 450] width 56 height 15
click at [631, 284] on html "Kart Mine Tags Bolig Verktøy Teodor Dalseng Hagen Tegn område Tilbakestill Lukk…" at bounding box center [315, 233] width 631 height 467
click at [281, 456] on button "Tegn område" at bounding box center [281, 450] width 56 height 15
click at [284, 453] on button "Tegn område" at bounding box center [281, 450] width 56 height 15
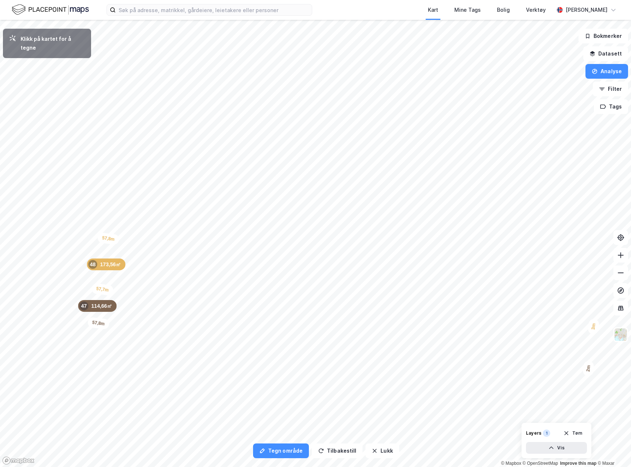
click at [0, 133] on html "Kart Mine Tags Bolig Verktøy [PERSON_NAME] Tegn område Tilbakestill Lukk Klikk …" at bounding box center [315, 233] width 631 height 467
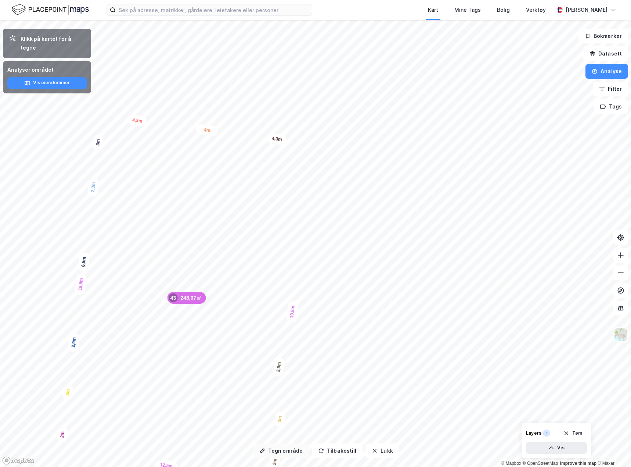
click at [280, 449] on button "Tegn område" at bounding box center [281, 450] width 56 height 15
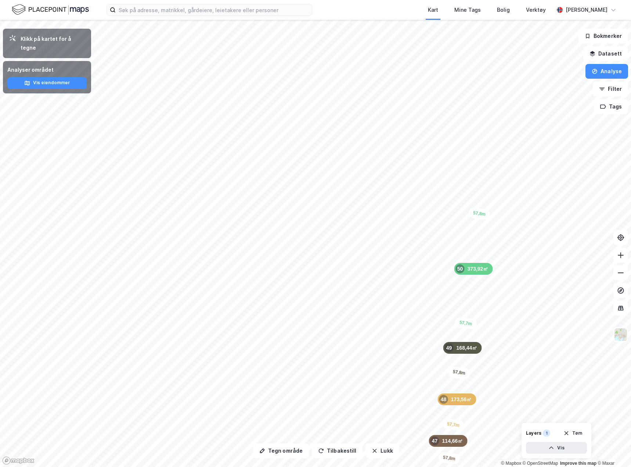
click at [631, 193] on html "Kart Mine Tags Bolig Verktøy [PERSON_NAME] Tegn område Tilbakestill Lukk Klikk …" at bounding box center [315, 233] width 631 height 467
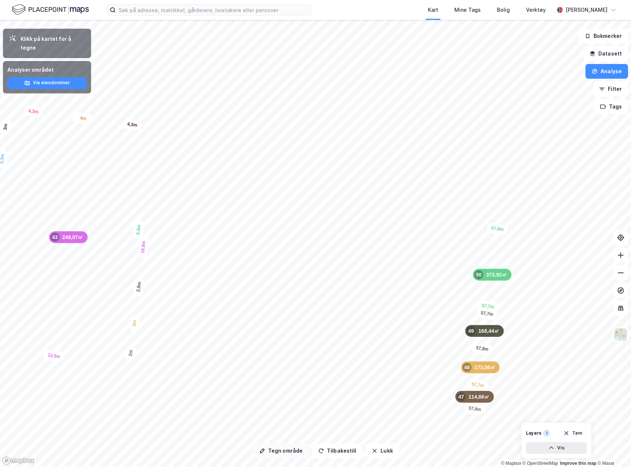
click at [280, 451] on button "Tegn område" at bounding box center [281, 450] width 56 height 15
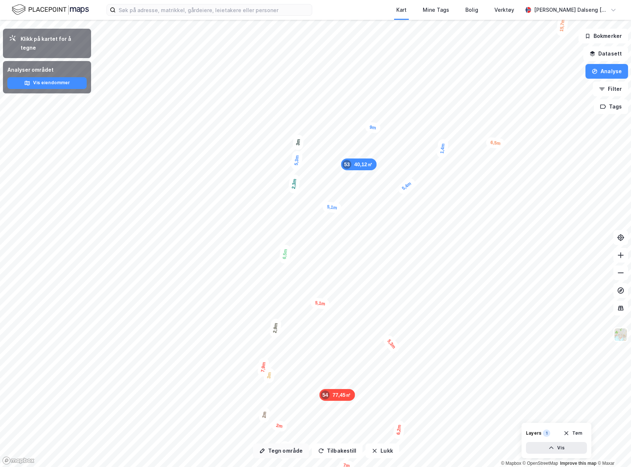
click at [275, 452] on button "Tegn område" at bounding box center [281, 450] width 56 height 15
click at [276, 453] on button "Tegn område" at bounding box center [281, 450] width 56 height 15
click at [285, 453] on button "Tegn område" at bounding box center [281, 450] width 56 height 15
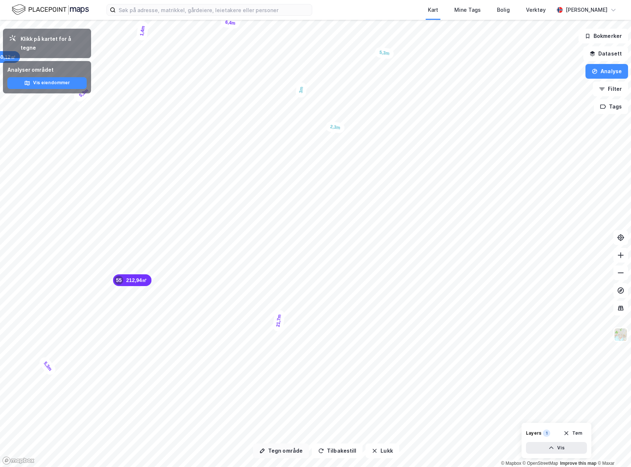
click at [267, 451] on button "Tegn område" at bounding box center [281, 450] width 56 height 15
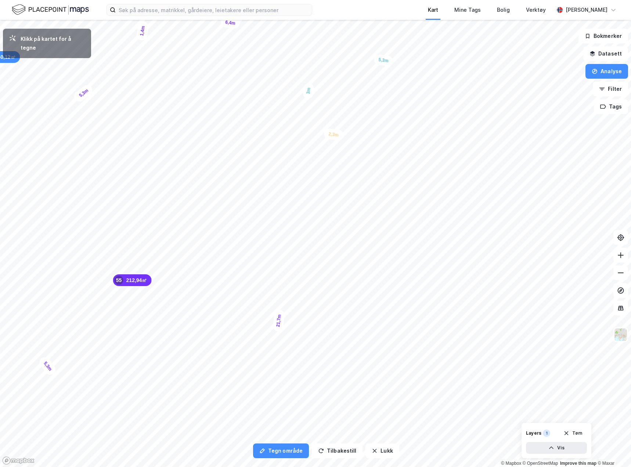
click at [413, 3] on div "Kart Mine Tags Bolig Verktøy [PERSON_NAME] Tegn område Tilbakestill Lukk Klikk …" at bounding box center [315, 233] width 631 height 467
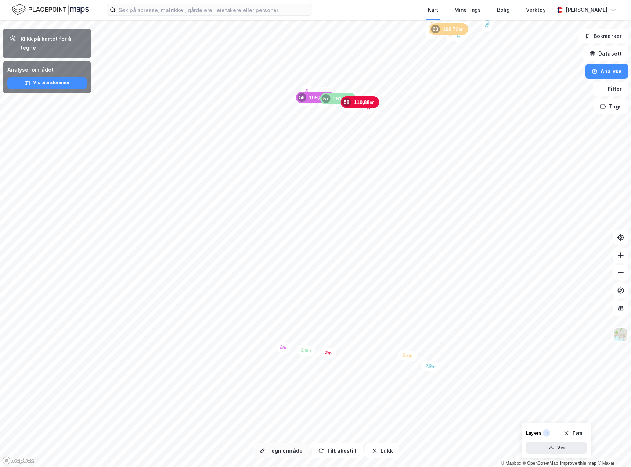
click at [274, 453] on button "Tegn område" at bounding box center [281, 450] width 56 height 15
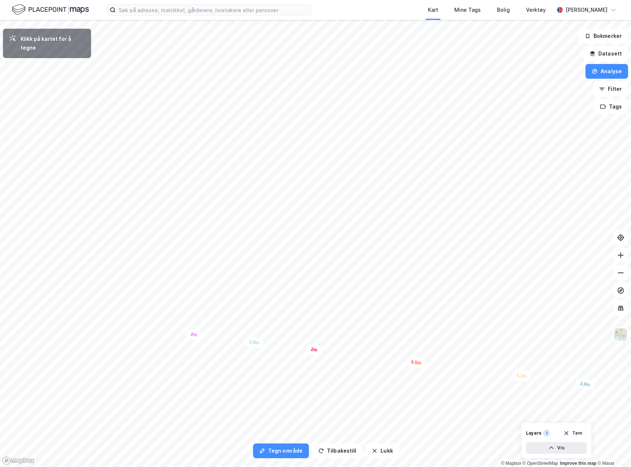
click at [462, 466] on html "Kart Mine Tags Bolig Verktøy [PERSON_NAME] Tegn område Tilbakestill Lukk Klikk …" at bounding box center [315, 233] width 631 height 467
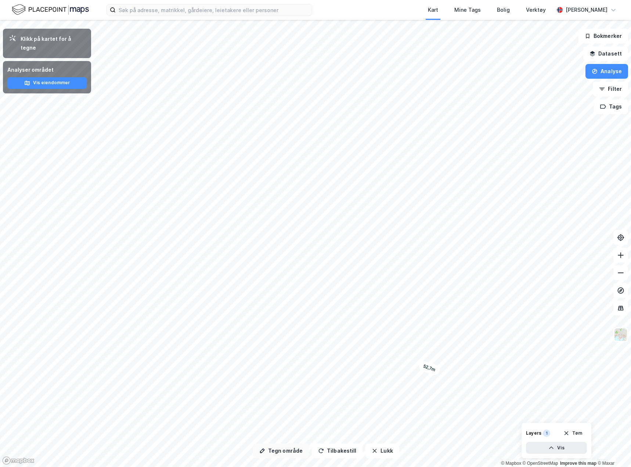
click at [273, 452] on button "Tegn område" at bounding box center [281, 450] width 56 height 15
click at [292, 456] on button "Tegn område" at bounding box center [281, 450] width 56 height 15
click at [278, 455] on button "Tegn område" at bounding box center [281, 450] width 56 height 15
click at [283, 453] on button "Tegn område" at bounding box center [281, 450] width 56 height 15
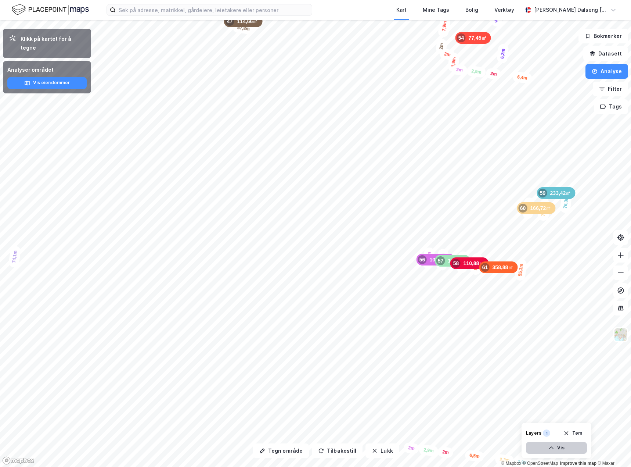
click at [540, 443] on div "Tegn område Tilbakestill Lukk Klikk på kartet for å tegne Analyser området Vis …" at bounding box center [315, 243] width 631 height 447
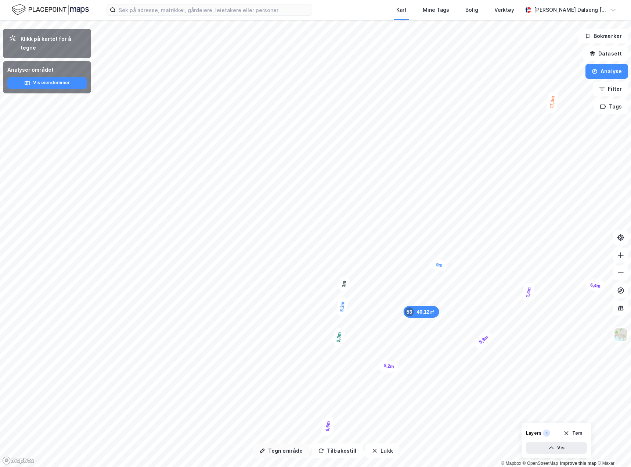
click at [287, 447] on button "Tegn område" at bounding box center [281, 450] width 56 height 15
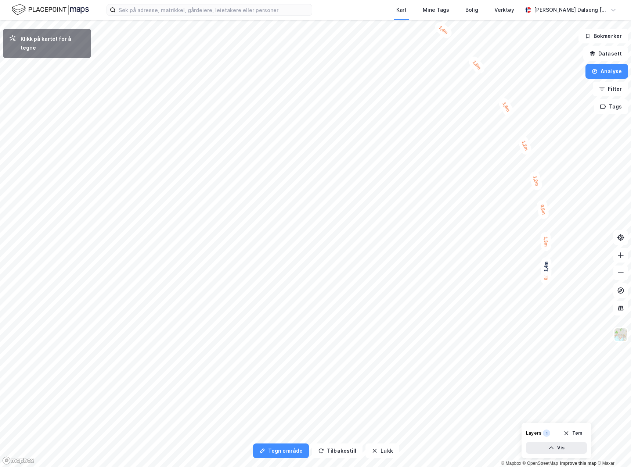
click at [547, 245] on div "1,3m" at bounding box center [545, 241] width 11 height 19
click at [543, 213] on div "0,8m" at bounding box center [543, 209] width 14 height 21
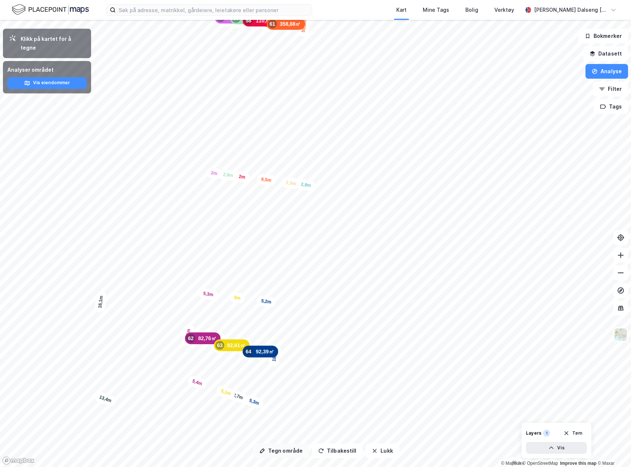
click at [279, 451] on button "Tegn område" at bounding box center [281, 450] width 56 height 15
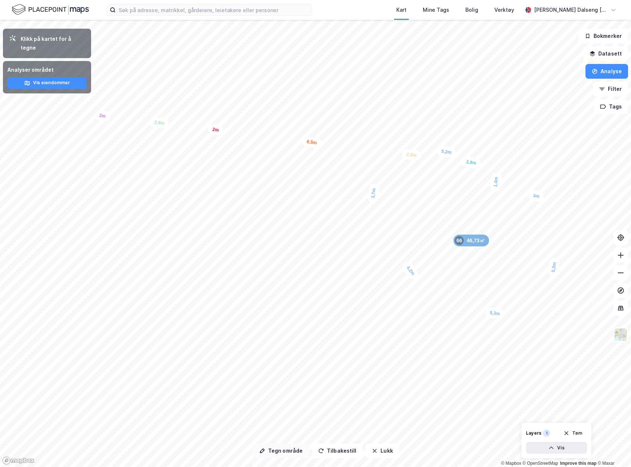
click at [272, 448] on button "Tegn område" at bounding box center [281, 450] width 56 height 15
click at [290, 449] on button "Tegn område" at bounding box center [281, 450] width 56 height 15
click at [285, 450] on button "Tegn område" at bounding box center [281, 450] width 56 height 15
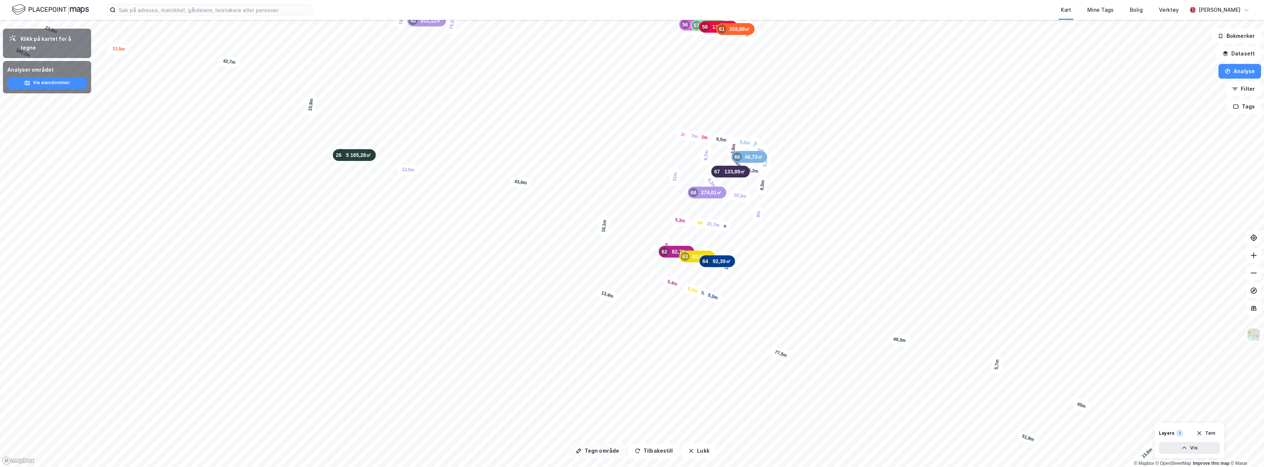
click at [600, 450] on button "Tegn område" at bounding box center [597, 450] width 56 height 15
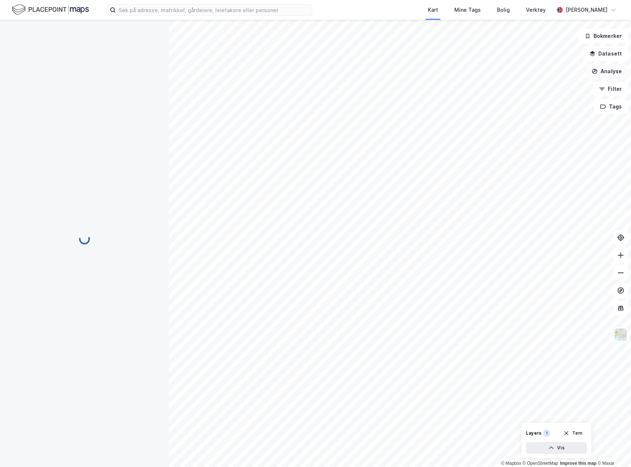
click at [607, 71] on button "Analyse" at bounding box center [607, 71] width 43 height 15
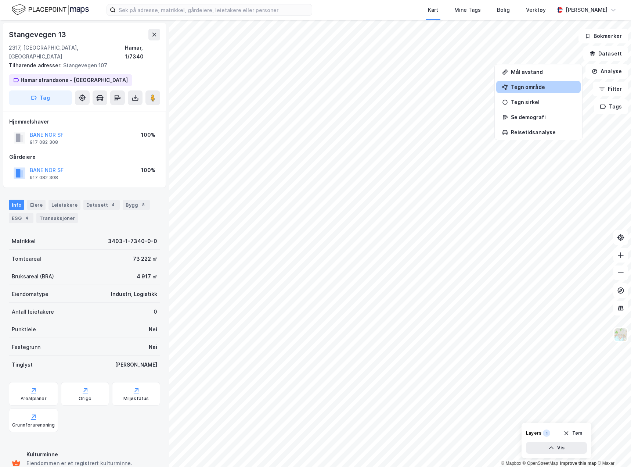
click at [537, 86] on div "Tegn område" at bounding box center [543, 87] width 64 height 6
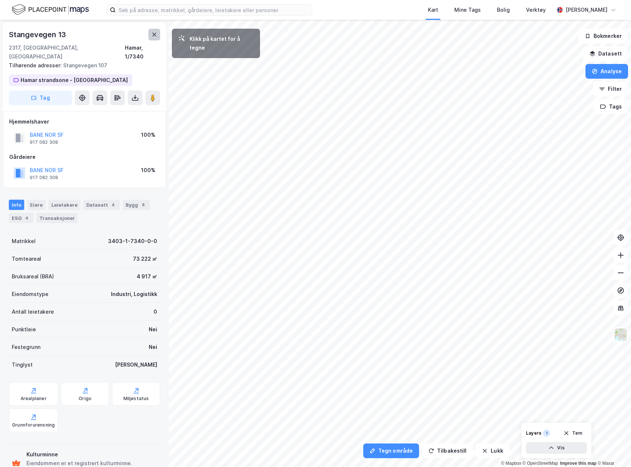
click at [155, 33] on icon at bounding box center [154, 35] width 6 height 6
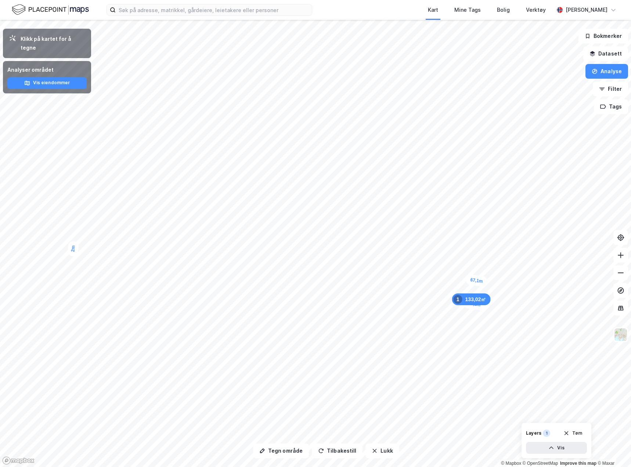
click at [631, 301] on html "Kart Mine Tags Bolig Verktøy Teodor Dalseng Hagen Tegn område Tilbakestill Lukk…" at bounding box center [315, 233] width 631 height 467
drag, startPoint x: 274, startPoint y: 450, endPoint x: 271, endPoint y: 444, distance: 6.7
click at [274, 449] on button "Tegn område" at bounding box center [281, 450] width 56 height 15
click at [271, 454] on button "Tegn område" at bounding box center [281, 450] width 56 height 15
click at [285, 448] on button "Tegn område" at bounding box center [281, 450] width 56 height 15
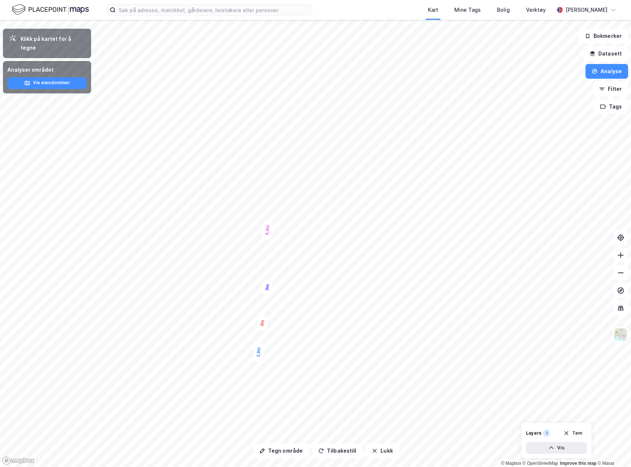
click at [631, 220] on html "Kart Mine Tags Bolig Verktøy [PERSON_NAME] Tegn område Tilbakestill Lukk Klikk …" at bounding box center [315, 233] width 631 height 467
click at [284, 450] on button "Tegn område" at bounding box center [281, 450] width 56 height 15
click at [288, 449] on button "Tegn område" at bounding box center [281, 450] width 56 height 15
click at [284, 449] on button "Tegn område" at bounding box center [281, 450] width 56 height 15
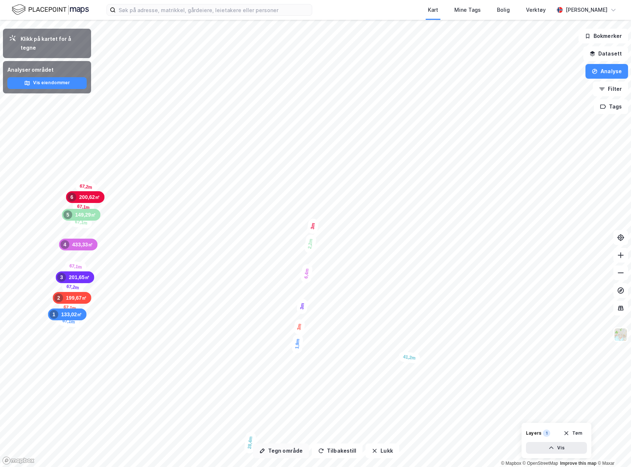
click at [281, 450] on button "Tegn område" at bounding box center [281, 450] width 56 height 15
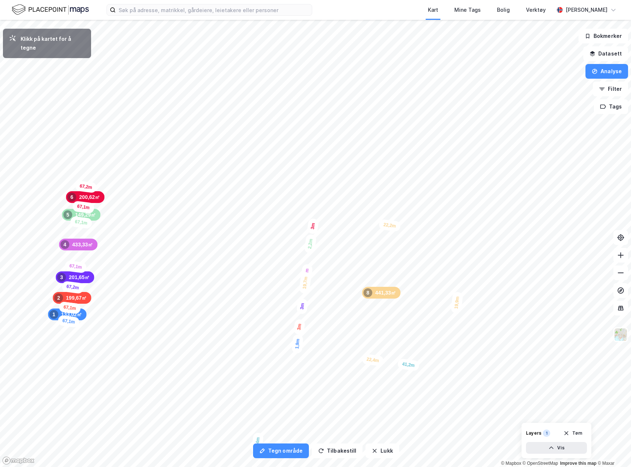
click at [296, 350] on div "1,9m" at bounding box center [298, 344] width 12 height 20
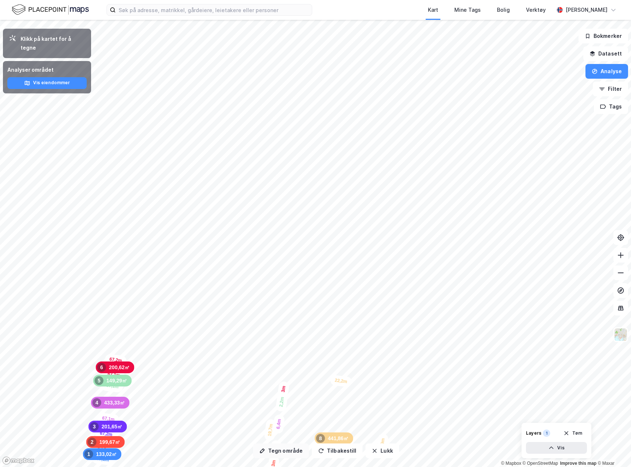
click at [283, 453] on button "Tegn område" at bounding box center [281, 450] width 56 height 15
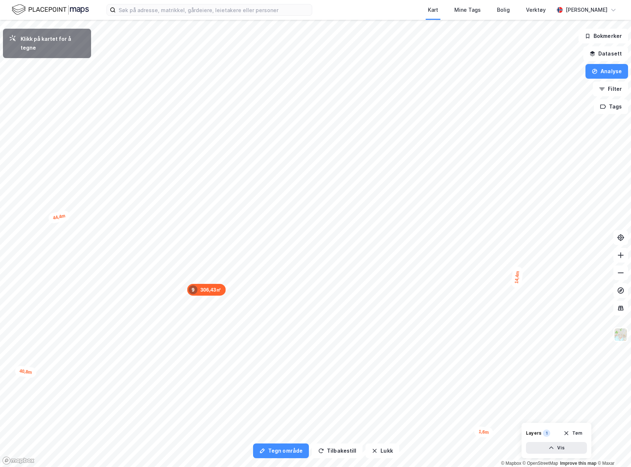
click at [483, 466] on html "Kart Mine Tags Bolig Verktøy Teodor Dalseng Hagen Tegn område Tilbakestill Lukk…" at bounding box center [315, 233] width 631 height 467
click at [233, 366] on div "1,3m" at bounding box center [227, 363] width 21 height 15
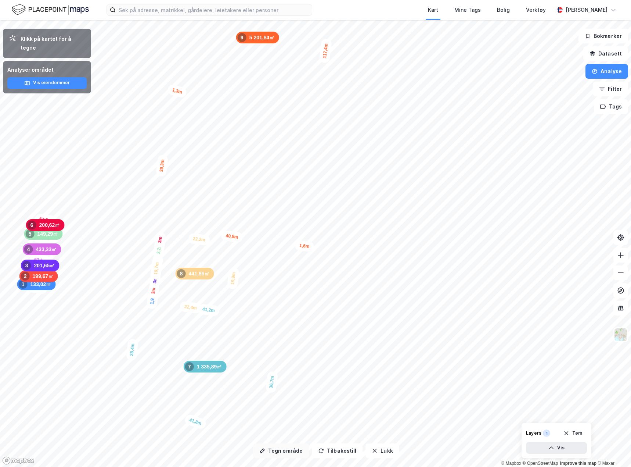
click at [277, 452] on button "Tegn område" at bounding box center [281, 450] width 56 height 15
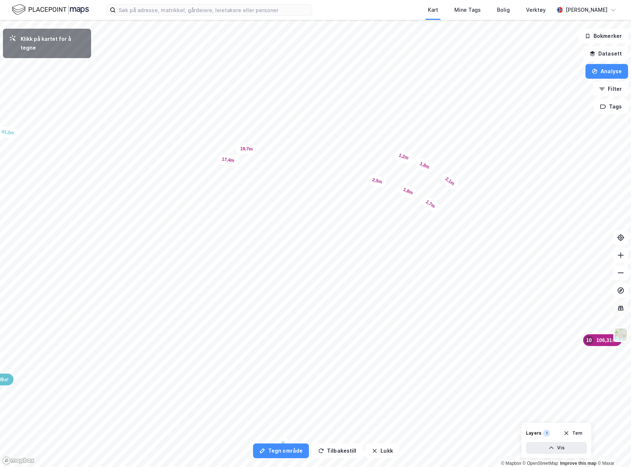
click at [395, 153] on div "1,2m" at bounding box center [403, 156] width 21 height 16
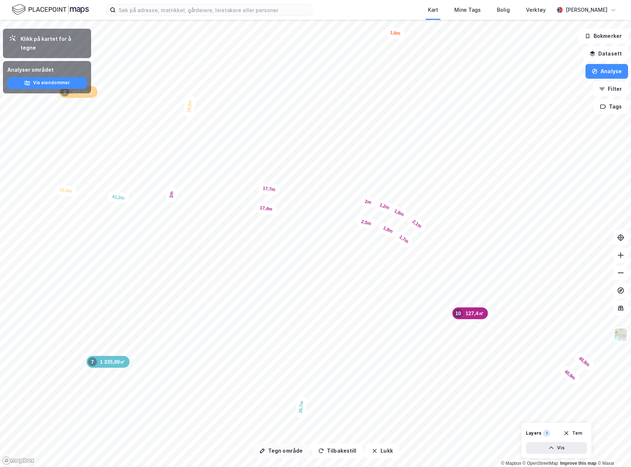
click at [284, 453] on button "Tegn område" at bounding box center [281, 450] width 56 height 15
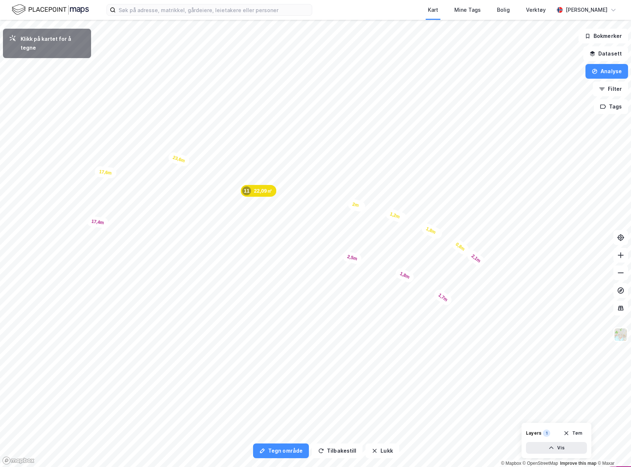
click at [468, 252] on div "2,1m" at bounding box center [475, 258] width 21 height 20
click at [259, 0] on html "Kart Mine Tags Bolig Verktøy Teodor Dalseng Hagen Tegn område Tilbakestill Lukk…" at bounding box center [315, 233] width 631 height 467
click at [631, 342] on html "Kart Mine Tags Bolig Verktøy Teodor Dalseng Hagen Tegn område Tilbakestill Lukk…" at bounding box center [315, 233] width 631 height 467
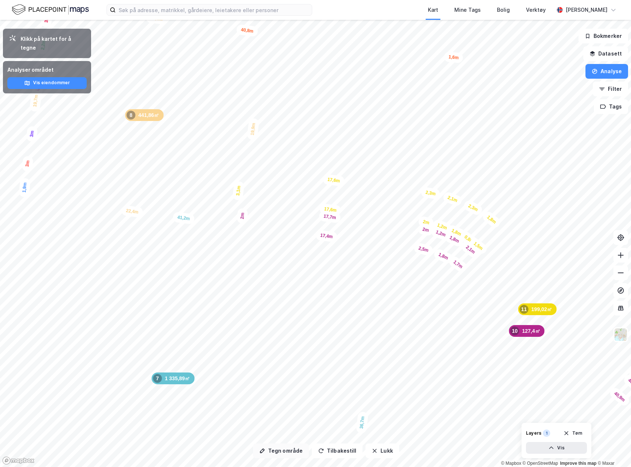
click at [278, 452] on button "Tegn område" at bounding box center [281, 450] width 56 height 15
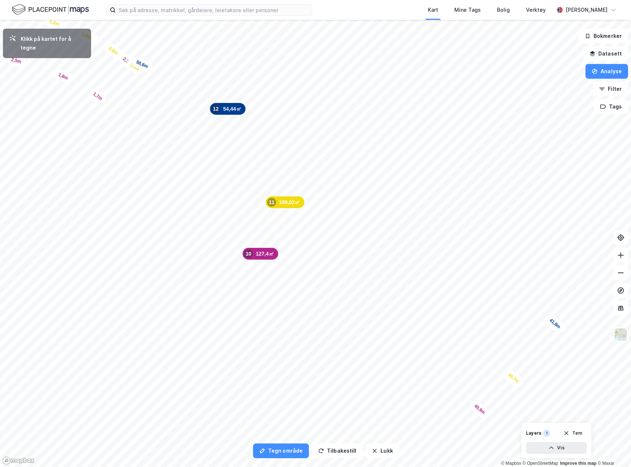
click at [631, 344] on html "Kart Mine Tags Bolig Verktøy Teodor Dalseng Hagen Tegn område Tilbakestill Lukk…" at bounding box center [315, 233] width 631 height 467
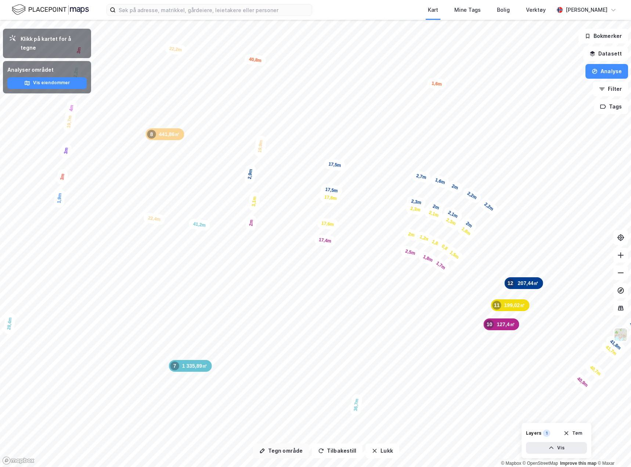
click at [273, 453] on button "Tegn område" at bounding box center [281, 450] width 56 height 15
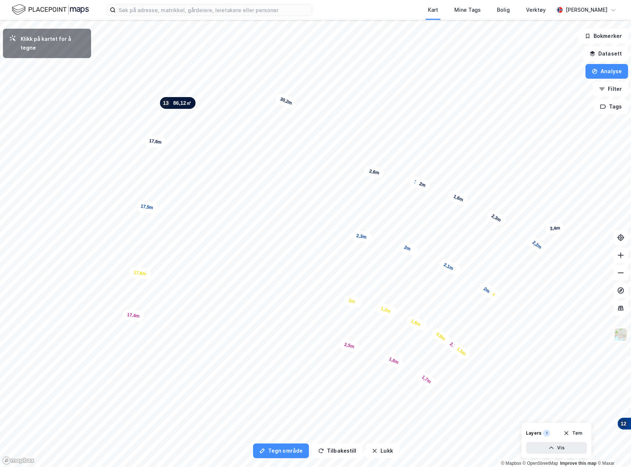
click at [199, 17] on div "Kart Mine Tags Bolig Verktøy Teodor Dalseng Hagen Tegn område Tilbakestill Lukk…" at bounding box center [315, 233] width 631 height 467
click at [220, 0] on html "Kart Mine Tags Bolig Verktøy Teodor Dalseng Hagen Tegn område Tilbakestill Lukk…" at bounding box center [315, 233] width 631 height 467
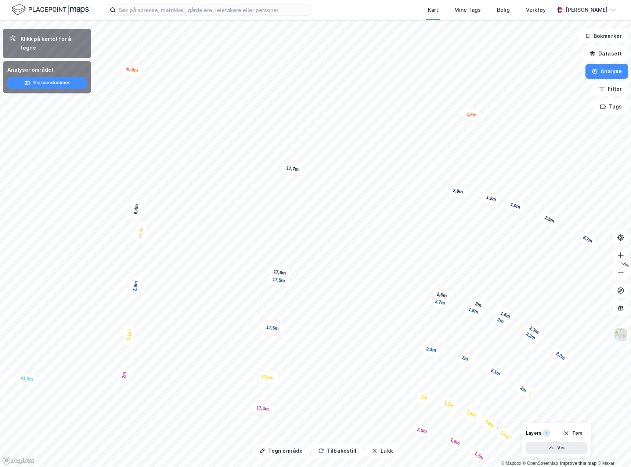
click at [287, 452] on button "Tegn område" at bounding box center [281, 450] width 56 height 15
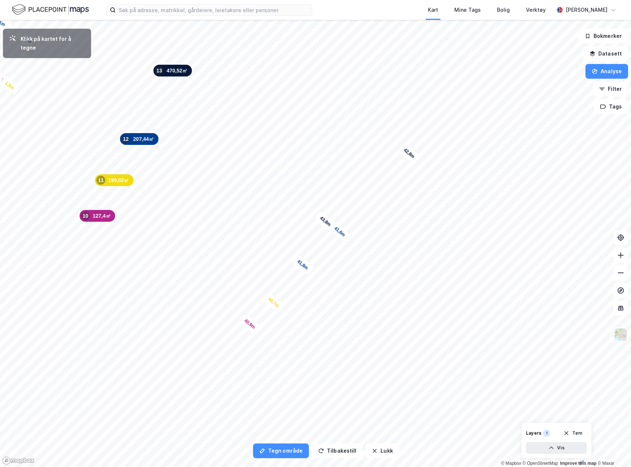
click at [217, 0] on html "Kart Mine Tags Bolig Verktøy Teodor Dalseng Hagen Tegn område Tilbakestill Lukk…" at bounding box center [315, 233] width 631 height 467
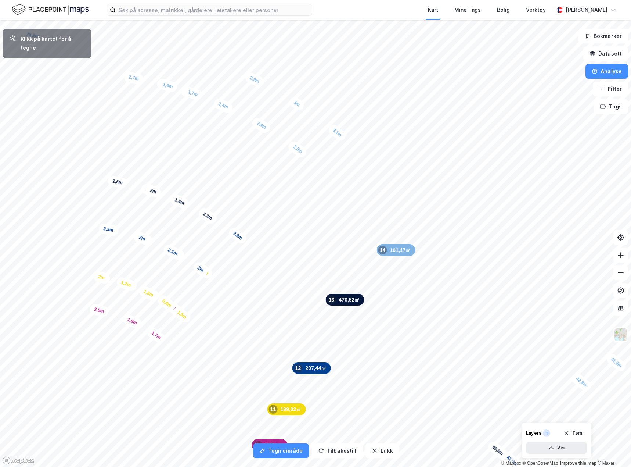
click at [331, 20] on div "133,02㎡ 1 199,67㎡ 2 201,65㎡ 3 433,33㎡ 4 149,29㎡ 5 200,62㎡ 6 1 335,89㎡ 7 441,86㎡…" at bounding box center [315, 20] width 631 height 0
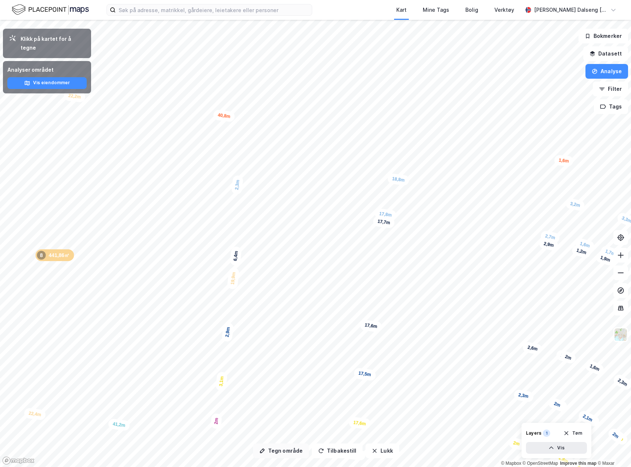
click at [277, 452] on button "Tegn område" at bounding box center [281, 450] width 56 height 15
